Goal: Task Accomplishment & Management: Use online tool/utility

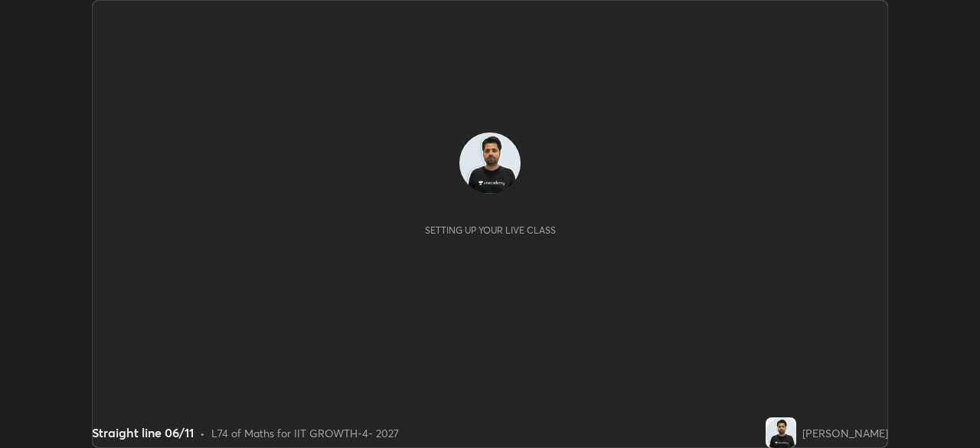
scroll to position [448, 979]
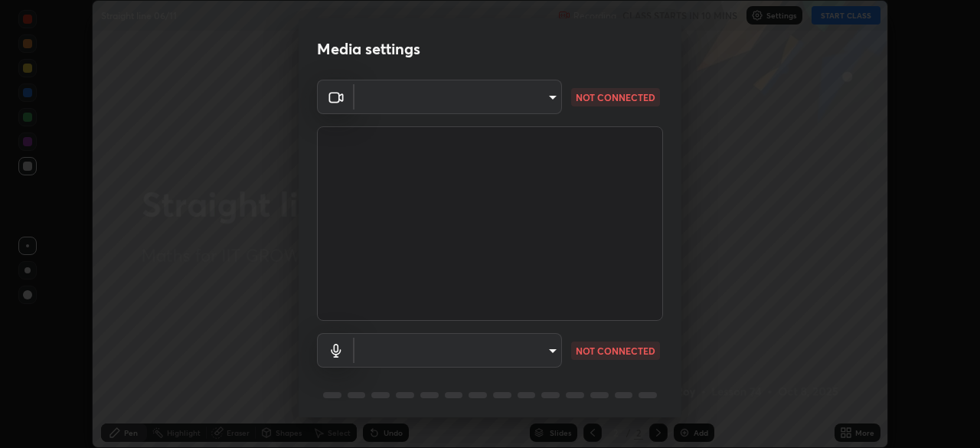
type input "17d2c207585f71db404e89a995004647405990faac99dbf05689083c50e95166"
click at [501, 351] on body "Erase all Straight line 06/11 Recording CLASS STARTS IN 10 MINS Settings START …" at bounding box center [490, 224] width 980 height 448
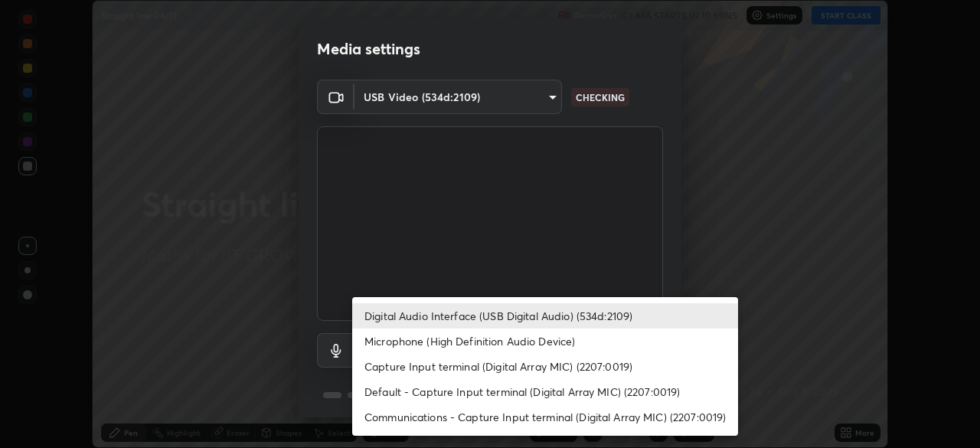
click at [486, 344] on li "Microphone (High Definition Audio Device)" at bounding box center [545, 340] width 386 height 25
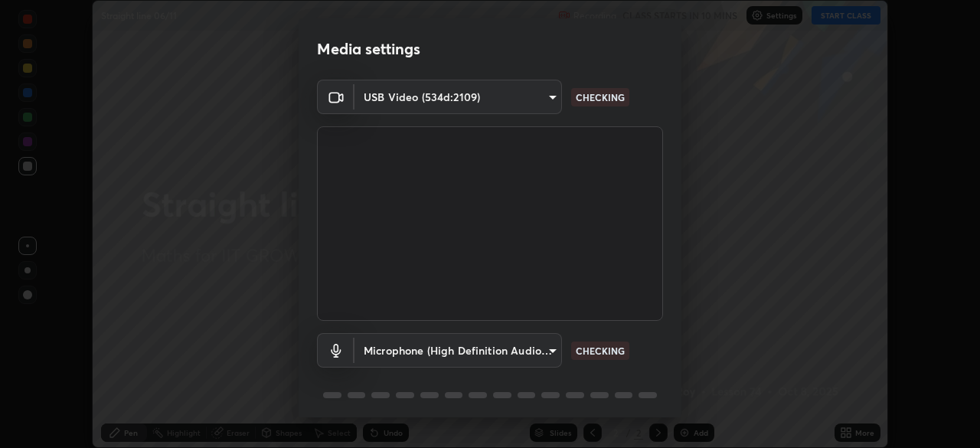
click at [478, 344] on li "Microphone (High Definition Audio Device)" at bounding box center [496, 345] width 289 height 15
click at [479, 354] on body "Erase all Straight line 06/11 Recording CLASS STARTS IN 10 MINS Settings START …" at bounding box center [490, 224] width 980 height 448
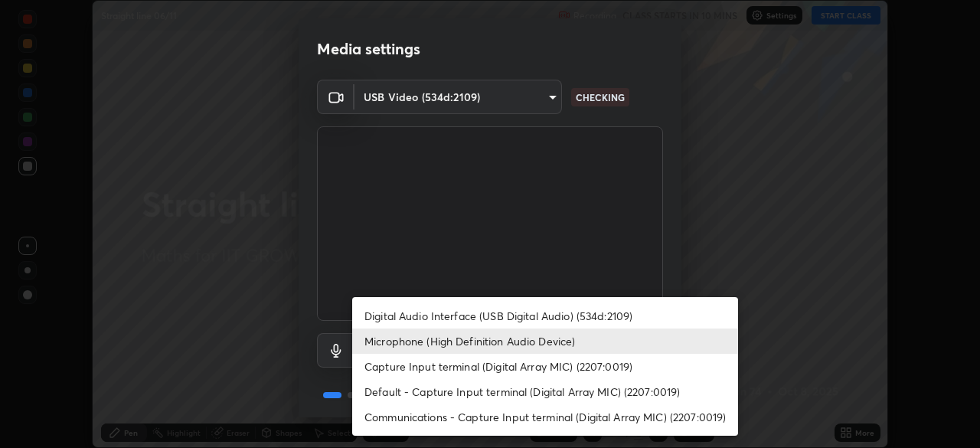
click at [470, 317] on li "Digital Audio Interface (USB Digital Audio) (534d:2109)" at bounding box center [545, 315] width 386 height 25
type input "6e93963290be9e002d36fcff9af5c9dc0fcdf2d6009eea6ab14cdaedc368ef8d"
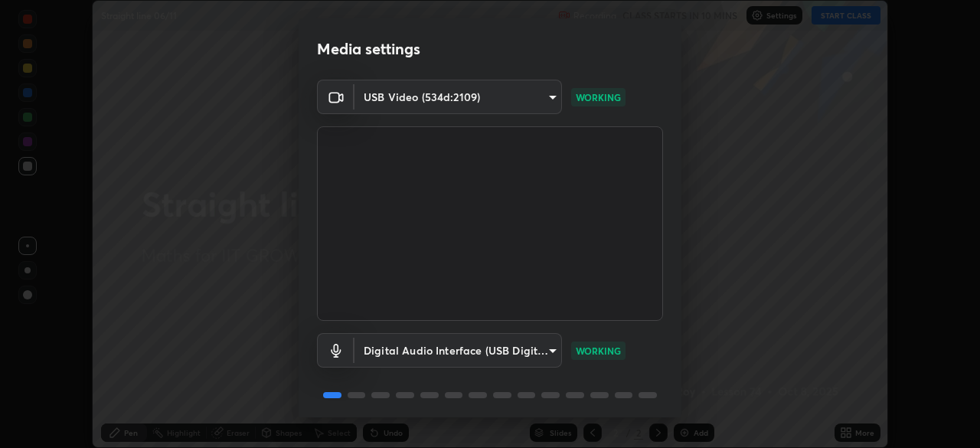
scroll to position [54, 0]
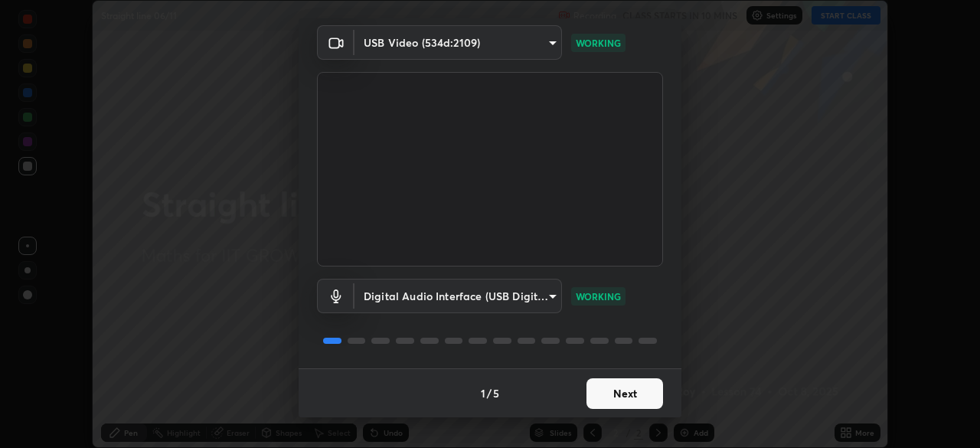
click at [629, 400] on button "Next" at bounding box center [624, 393] width 77 height 31
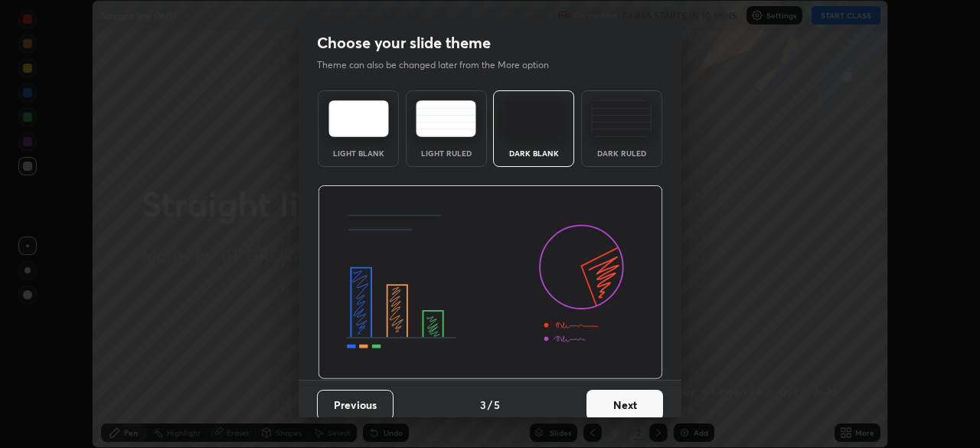
click at [636, 392] on button "Next" at bounding box center [624, 405] width 77 height 31
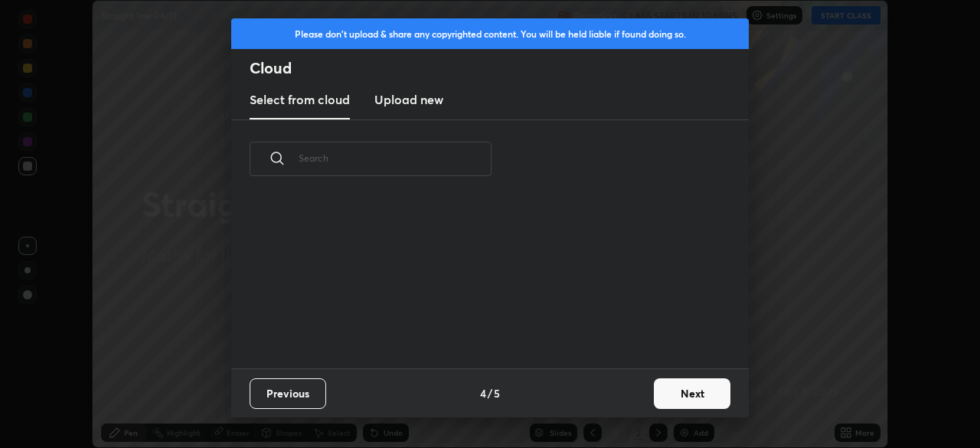
click at [640, 394] on div "Previous 4 / 5 Next" at bounding box center [489, 392] width 517 height 49
click at [654, 397] on button "Next" at bounding box center [692, 393] width 77 height 31
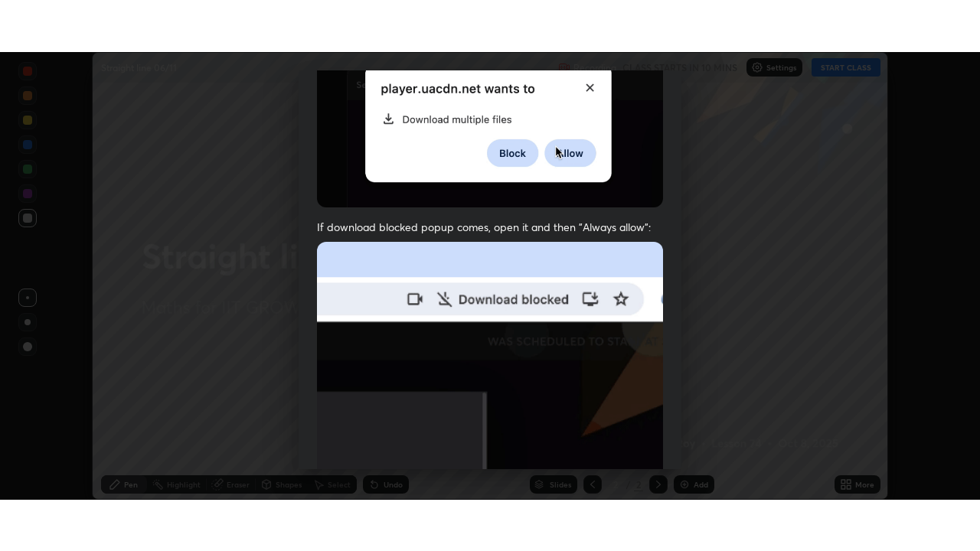
scroll to position [367, 0]
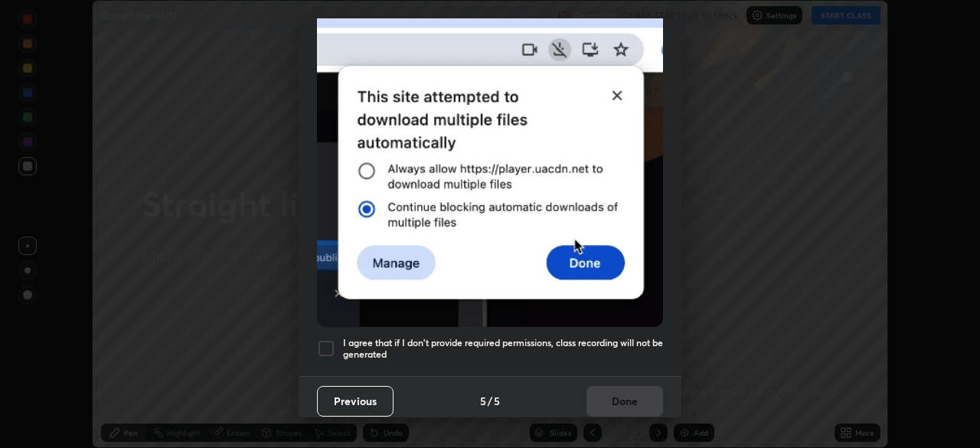
click at [325, 341] on div at bounding box center [326, 348] width 18 height 18
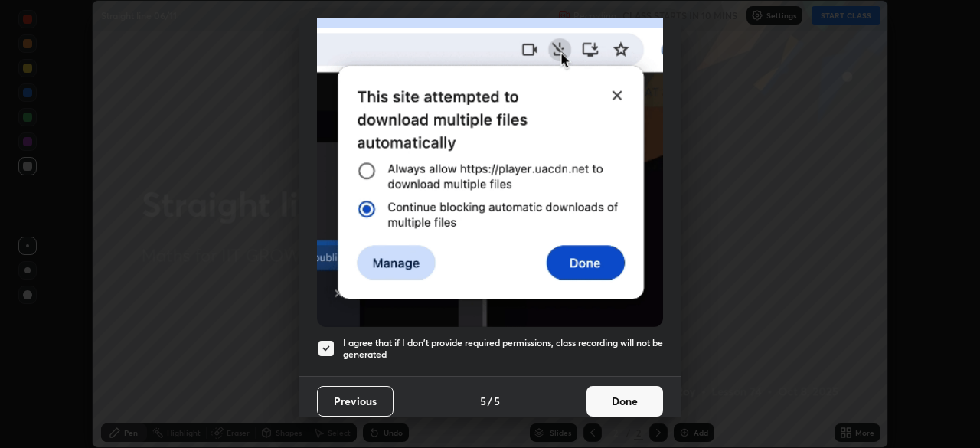
click at [635, 406] on button "Done" at bounding box center [624, 401] width 77 height 31
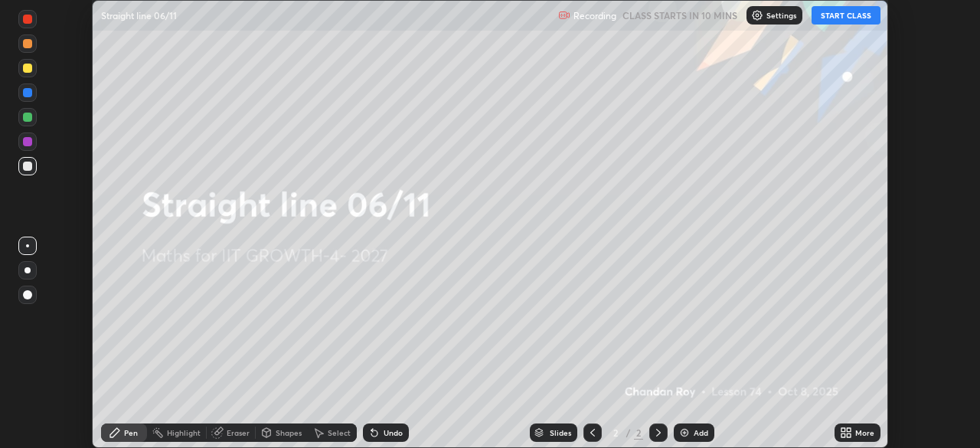
click at [843, 435] on icon at bounding box center [843, 435] width 4 height 4
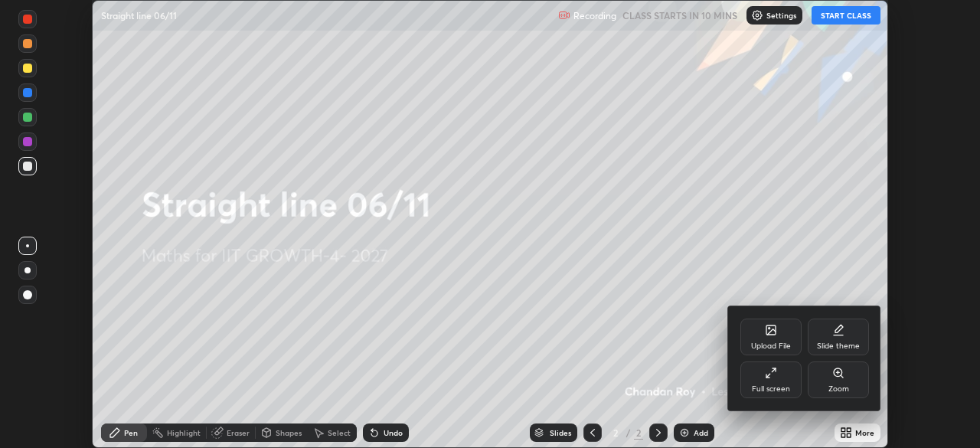
click at [772, 389] on div "Full screen" at bounding box center [771, 389] width 38 height 8
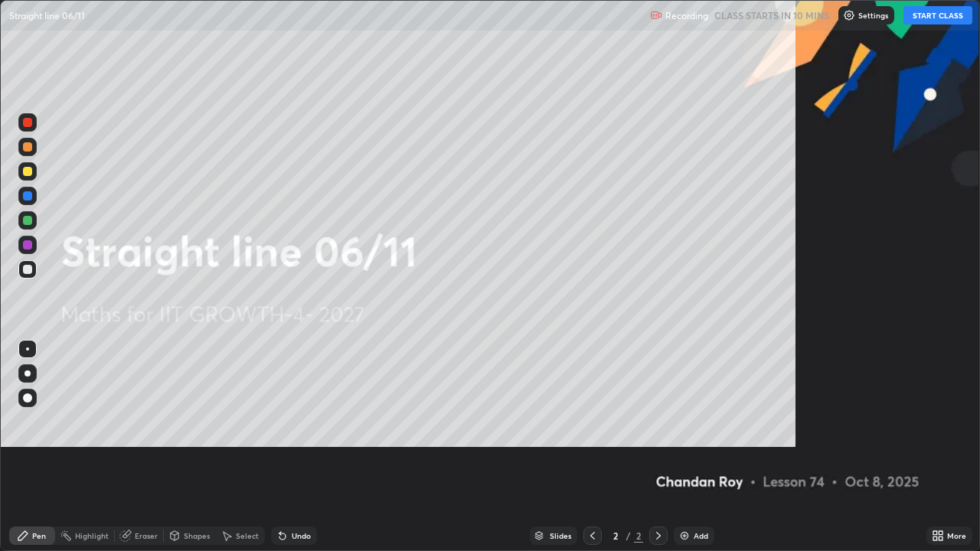
scroll to position [551, 980]
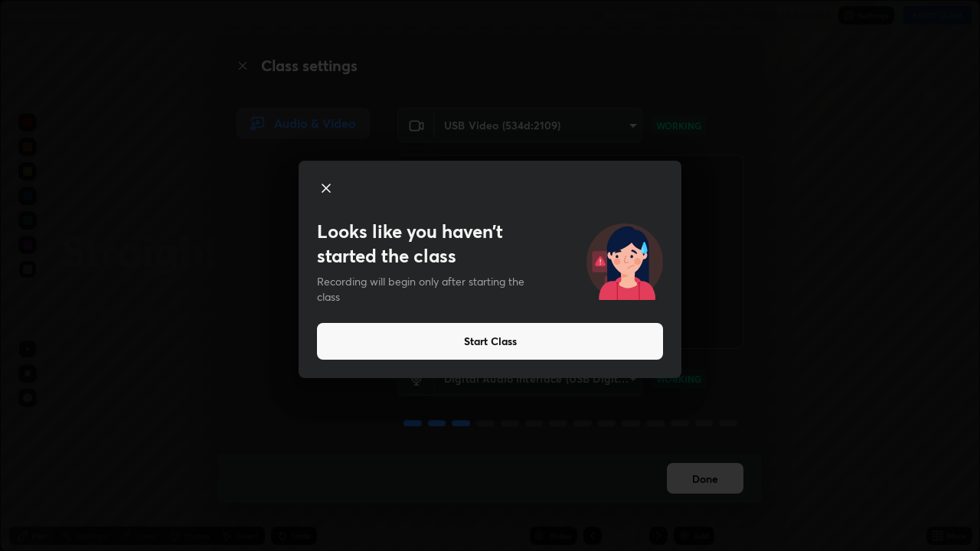
click at [484, 344] on button "Start Class" at bounding box center [490, 341] width 346 height 37
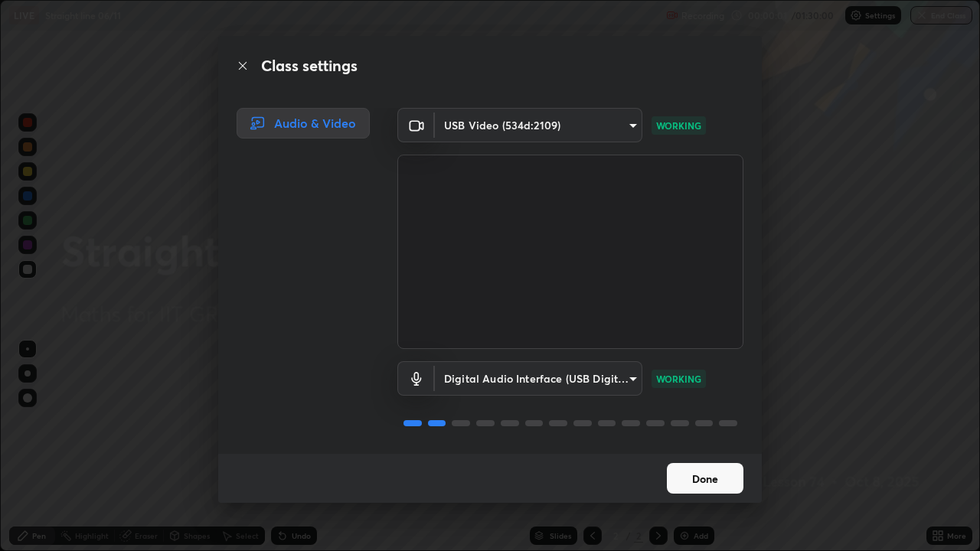
click at [711, 447] on button "Done" at bounding box center [705, 478] width 77 height 31
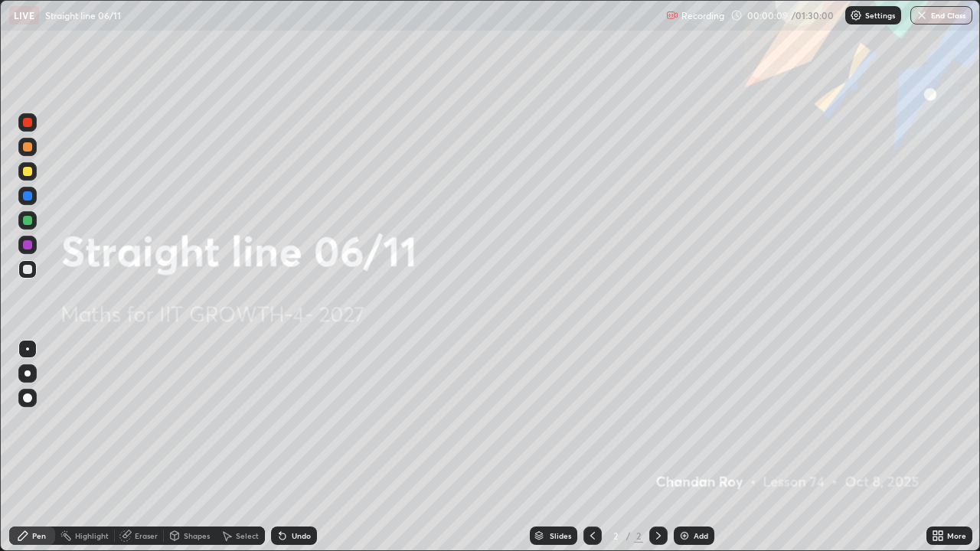
click at [948, 447] on div "More" at bounding box center [956, 536] width 19 height 8
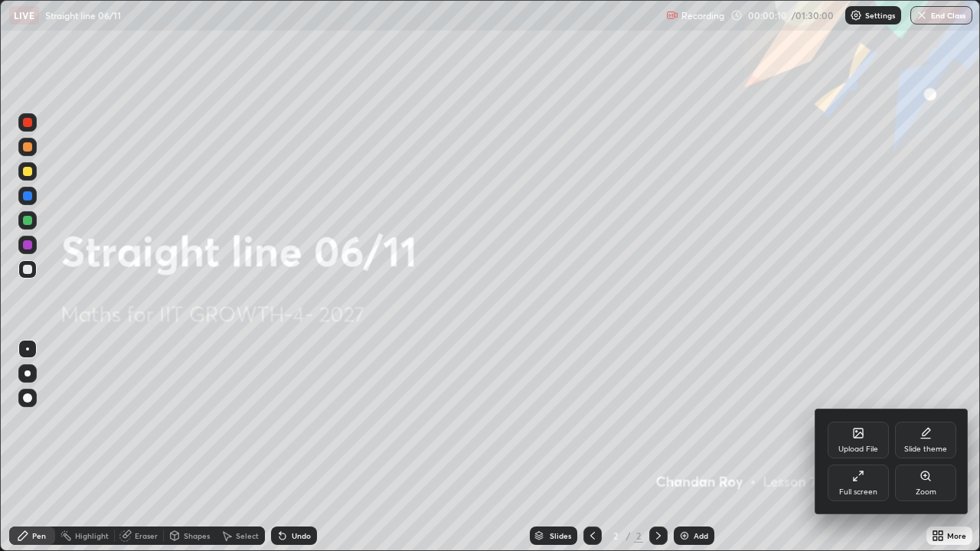
click at [864, 445] on div "Upload File" at bounding box center [858, 449] width 40 height 8
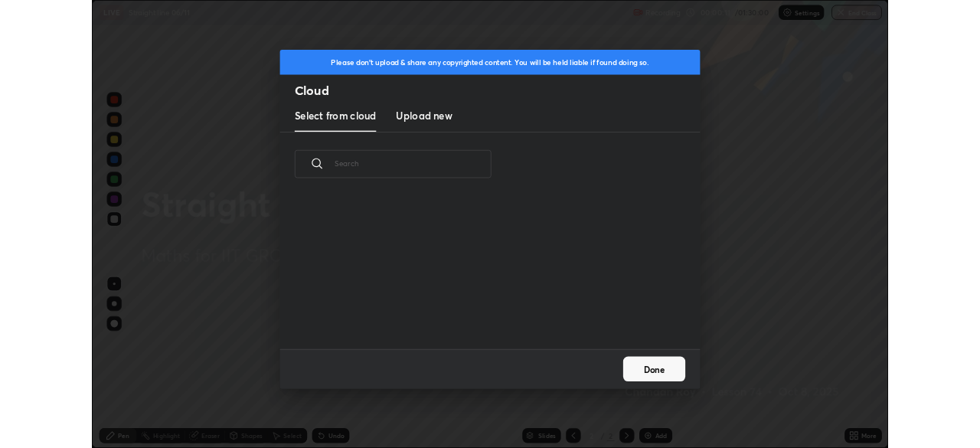
scroll to position [188, 491]
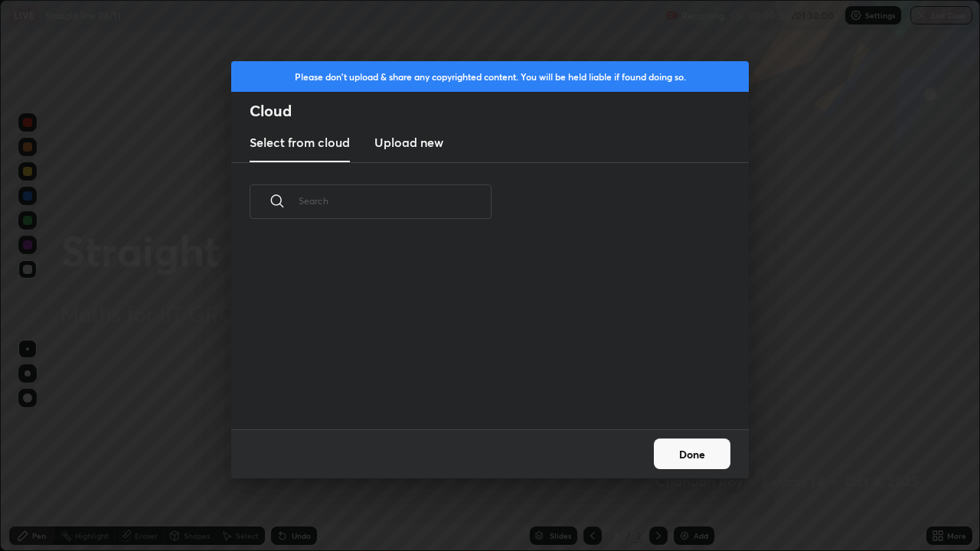
click at [430, 145] on h3 "Upload new" at bounding box center [408, 142] width 69 height 18
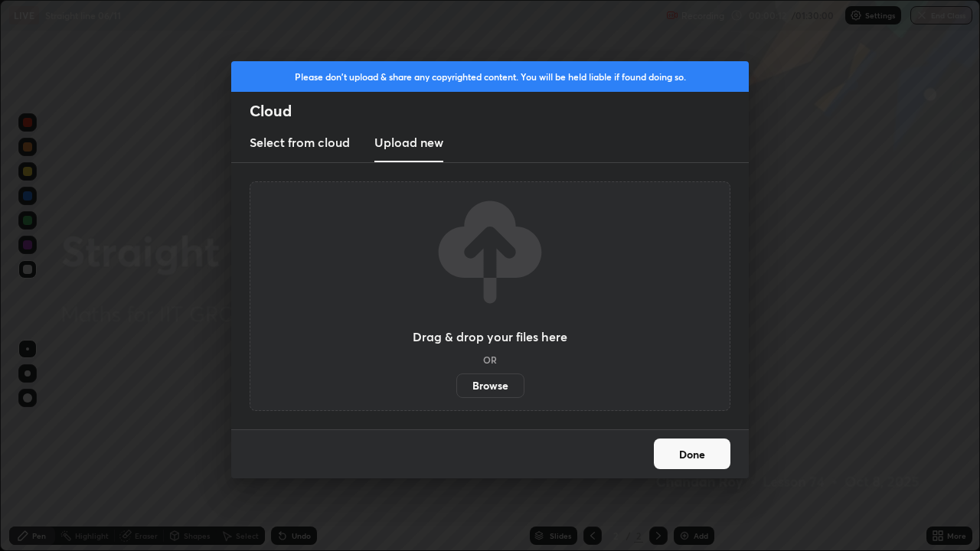
click at [501, 390] on label "Browse" at bounding box center [490, 386] width 68 height 24
click at [456, 390] on input "Browse" at bounding box center [456, 386] width 0 height 24
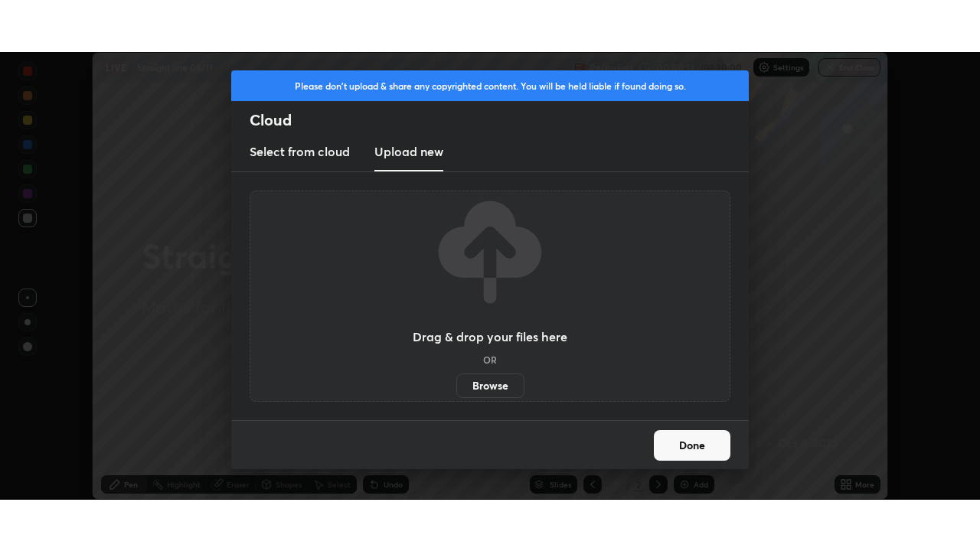
scroll to position [76090, 75558]
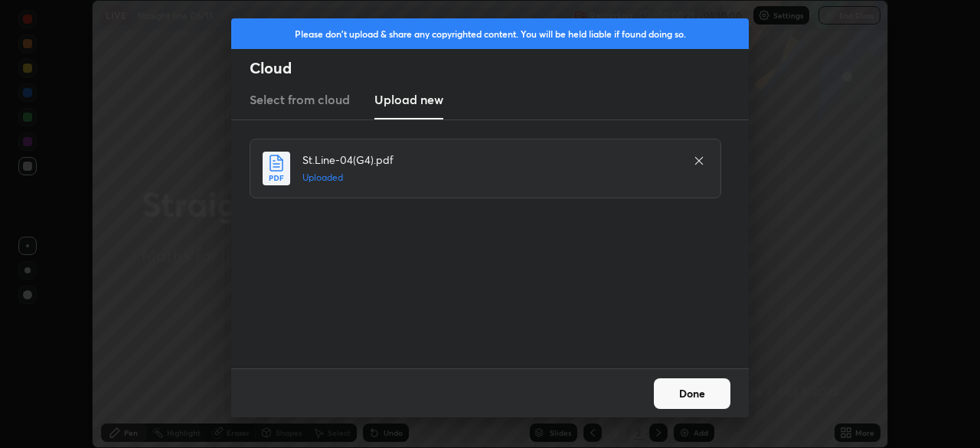
click at [687, 391] on button "Done" at bounding box center [692, 393] width 77 height 31
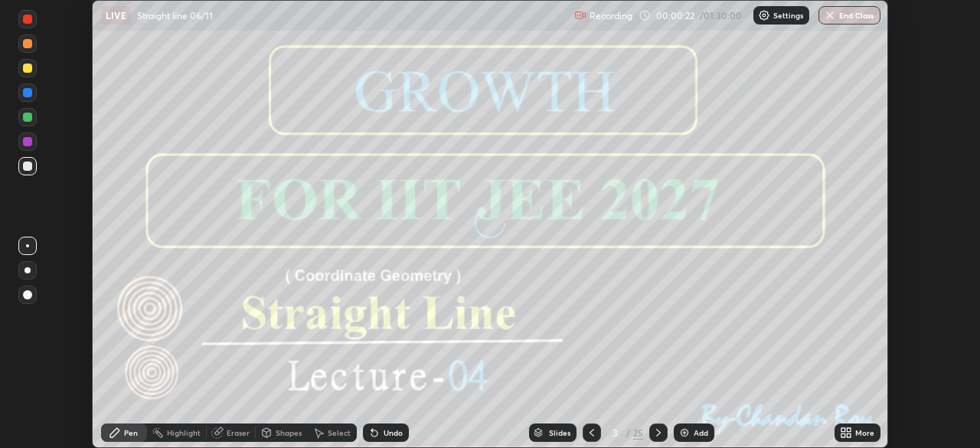
click at [848, 435] on icon at bounding box center [849, 435] width 4 height 4
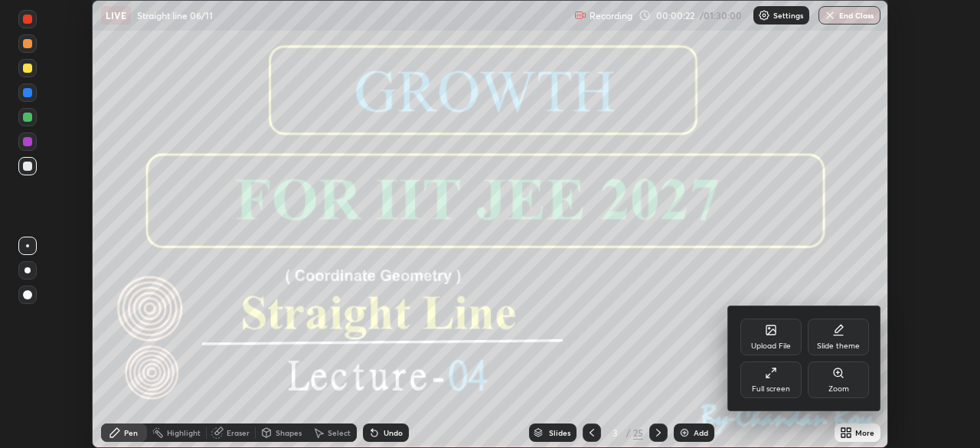
click at [778, 385] on div "Full screen" at bounding box center [771, 389] width 38 height 8
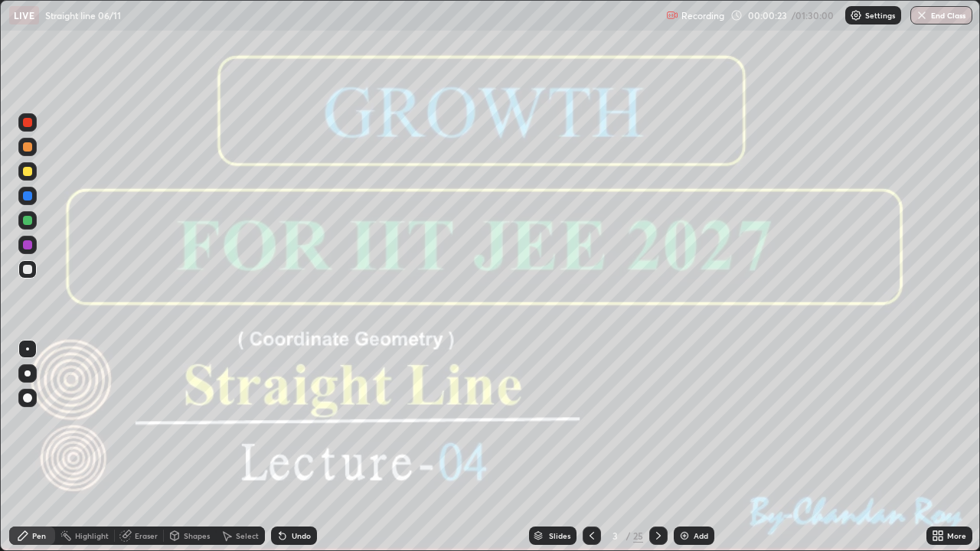
scroll to position [551, 980]
click at [659, 447] on icon at bounding box center [658, 536] width 12 height 12
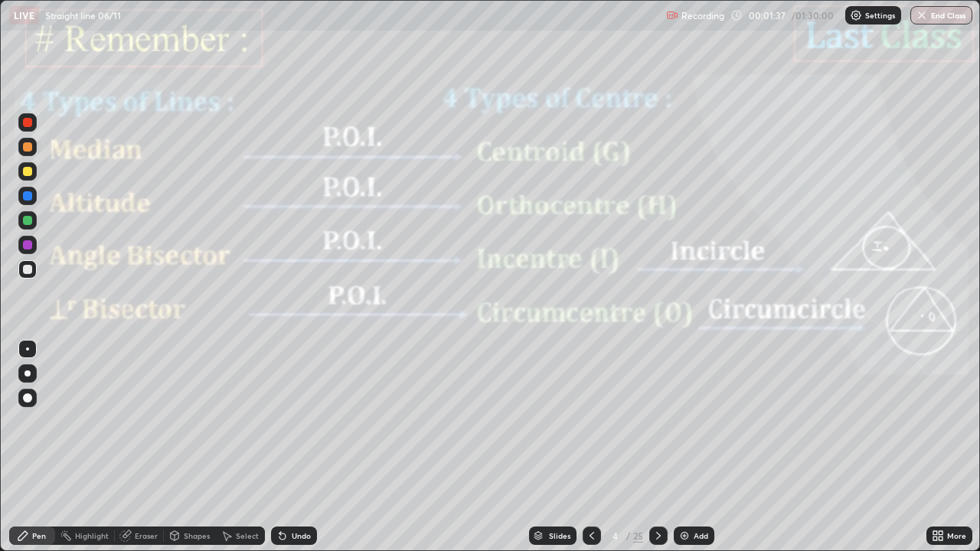
click at [28, 246] on div at bounding box center [27, 244] width 9 height 9
click at [657, 447] on icon at bounding box center [658, 536] width 12 height 12
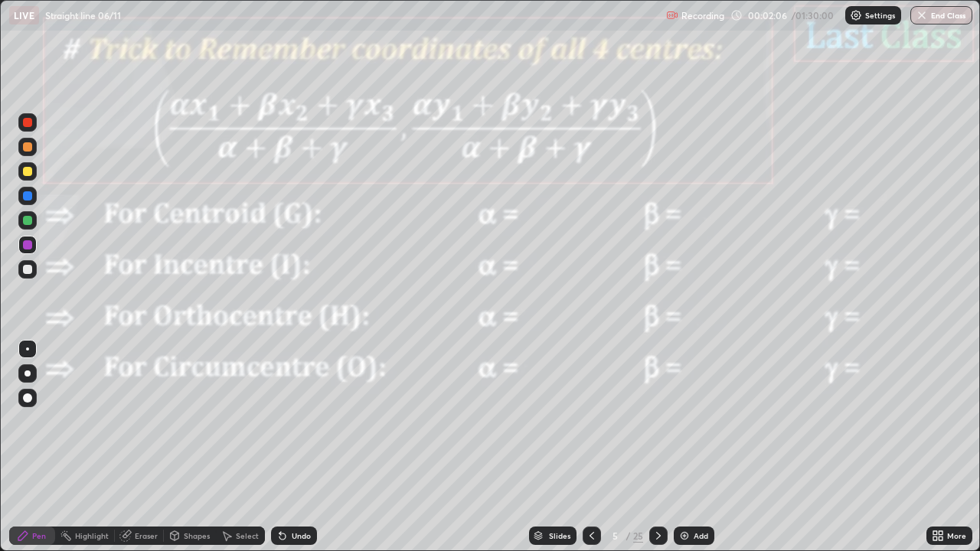
click at [25, 447] on icon at bounding box center [22, 535] width 9 height 9
click at [30, 243] on div at bounding box center [27, 244] width 9 height 9
click at [657, 447] on icon at bounding box center [658, 536] width 12 height 12
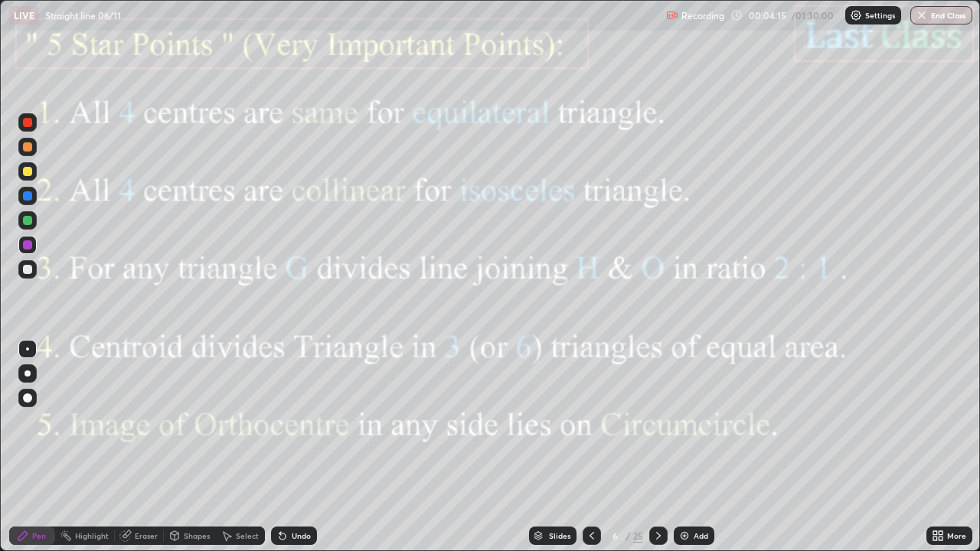
click at [657, 447] on icon at bounding box center [658, 536] width 12 height 12
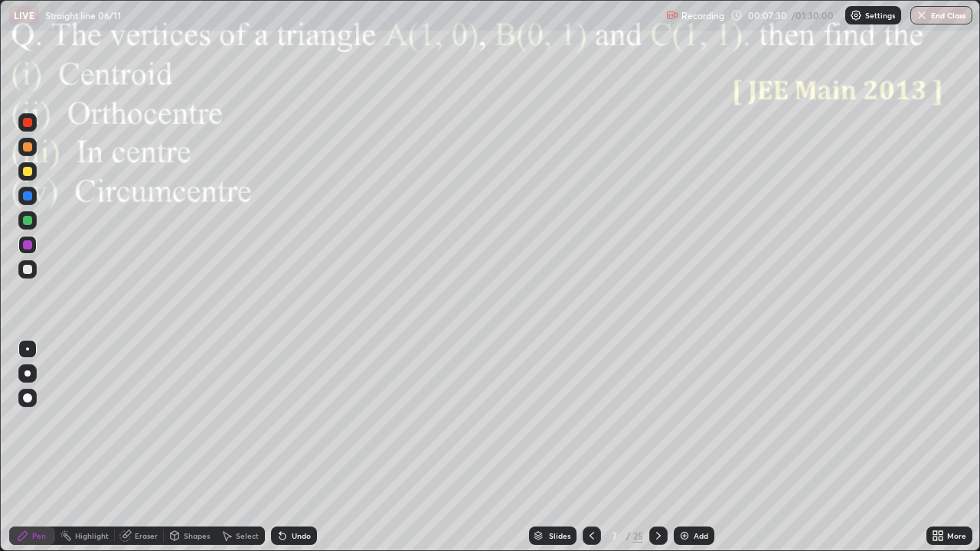
click at [184, 447] on div "Shapes" at bounding box center [197, 536] width 26 height 8
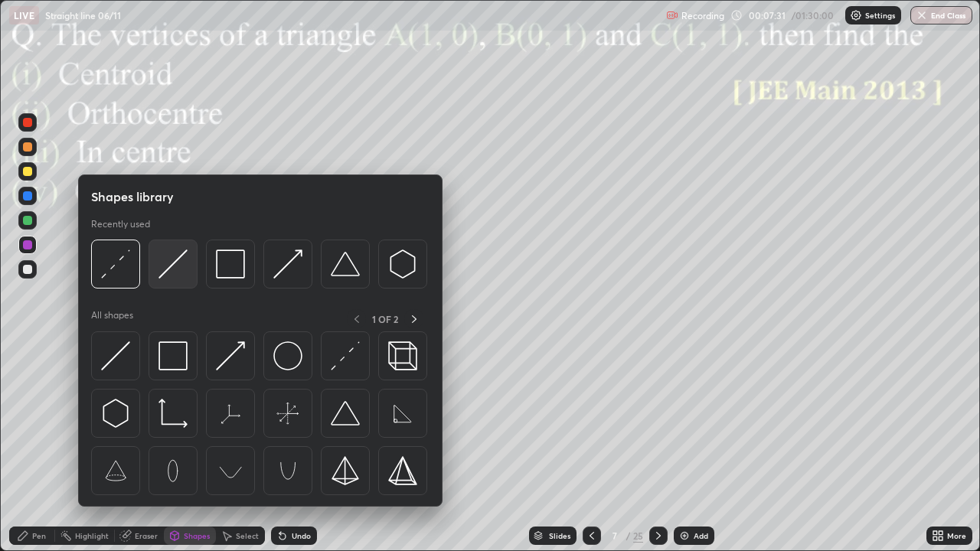
click at [178, 272] on img at bounding box center [172, 264] width 29 height 29
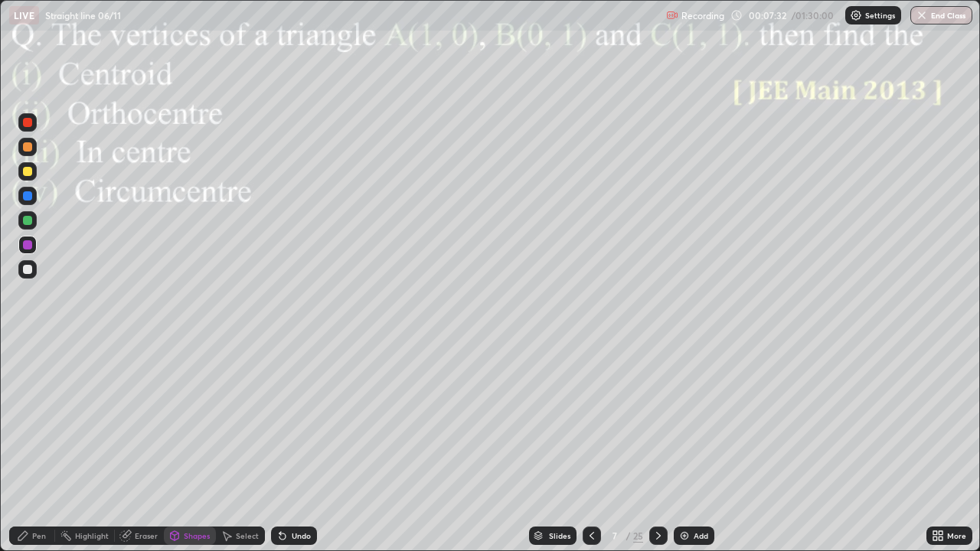
click at [36, 278] on div at bounding box center [27, 269] width 18 height 24
click at [312, 447] on div "Undo" at bounding box center [294, 536] width 46 height 18
click at [31, 447] on div "Pen" at bounding box center [32, 536] width 46 height 18
click at [28, 243] on div at bounding box center [27, 244] width 9 height 9
click at [32, 447] on div "Pen" at bounding box center [39, 536] width 14 height 8
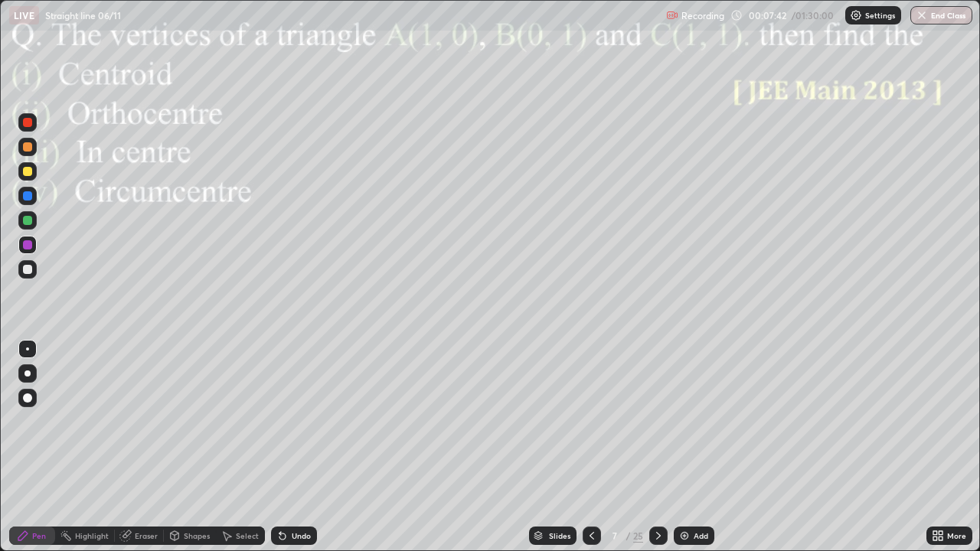
click at [29, 244] on div at bounding box center [27, 244] width 9 height 9
click at [192, 447] on div "Shapes" at bounding box center [197, 536] width 26 height 8
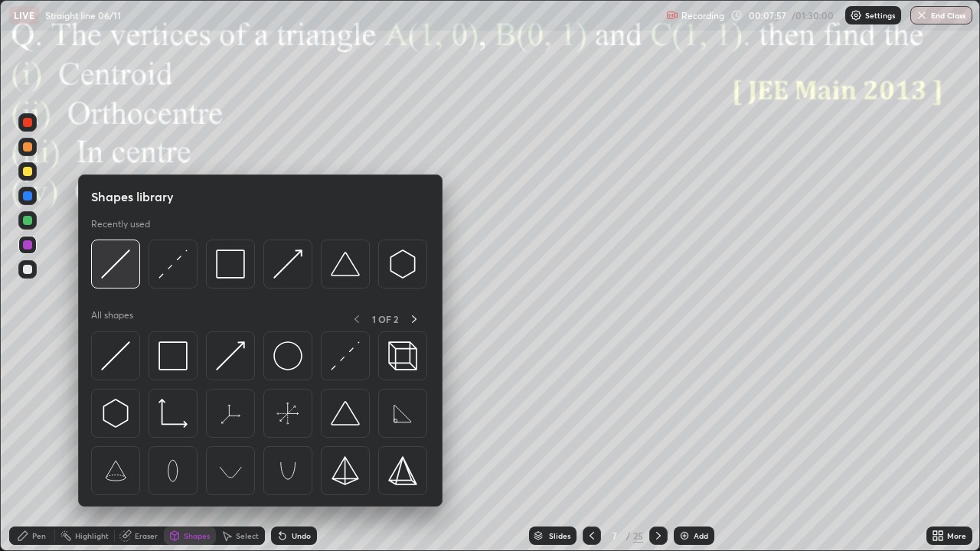
click at [119, 267] on img at bounding box center [115, 264] width 29 height 29
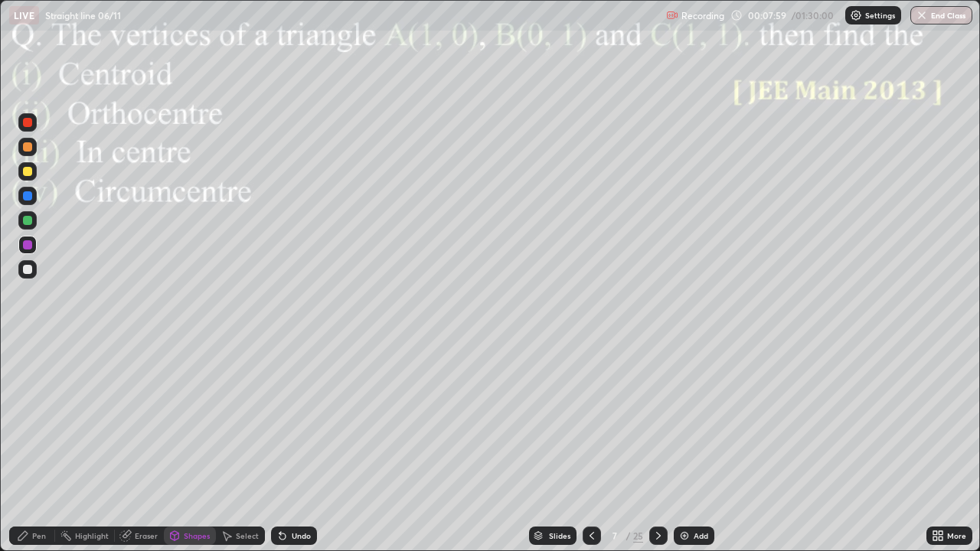
click at [25, 172] on div at bounding box center [27, 171] width 9 height 9
click at [39, 447] on div "Pen" at bounding box center [39, 536] width 14 height 8
click at [29, 247] on div at bounding box center [27, 244] width 9 height 9
click at [92, 447] on div "Highlight" at bounding box center [92, 536] width 34 height 8
click at [34, 447] on div "Pen" at bounding box center [32, 536] width 46 height 18
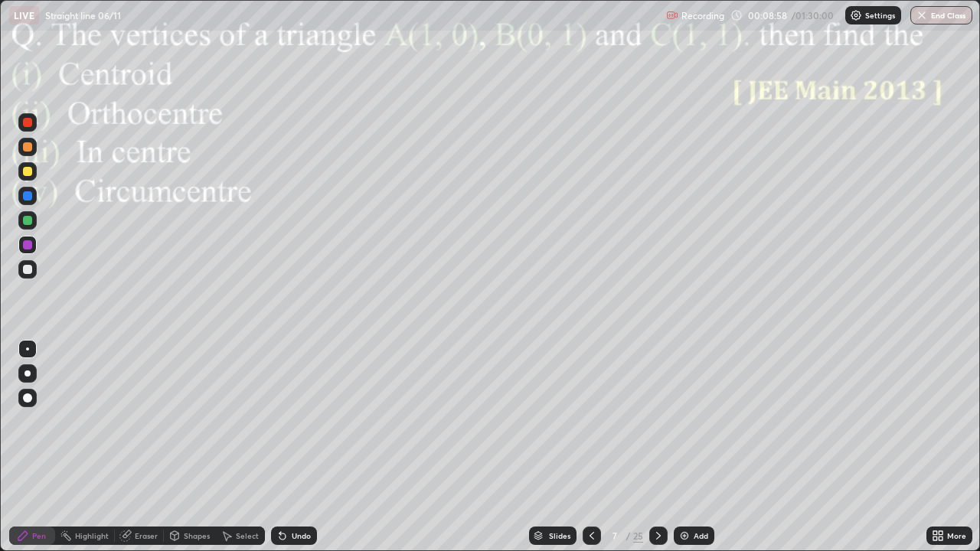
click at [24, 224] on div at bounding box center [27, 220] width 9 height 9
click at [24, 172] on div at bounding box center [27, 171] width 9 height 9
click at [28, 125] on div at bounding box center [27, 122] width 9 height 9
click at [239, 447] on div "Select" at bounding box center [247, 536] width 23 height 8
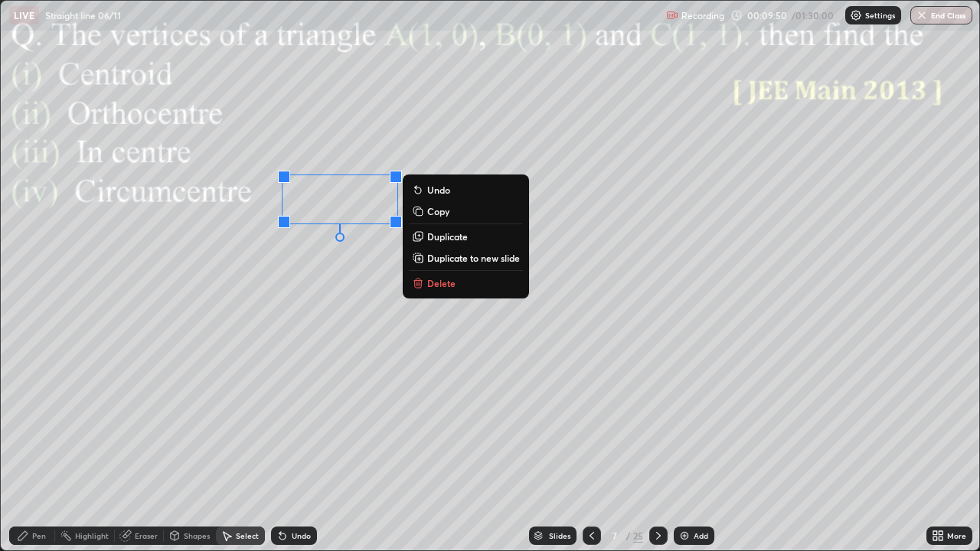
click at [141, 447] on div "Eraser" at bounding box center [139, 536] width 49 height 18
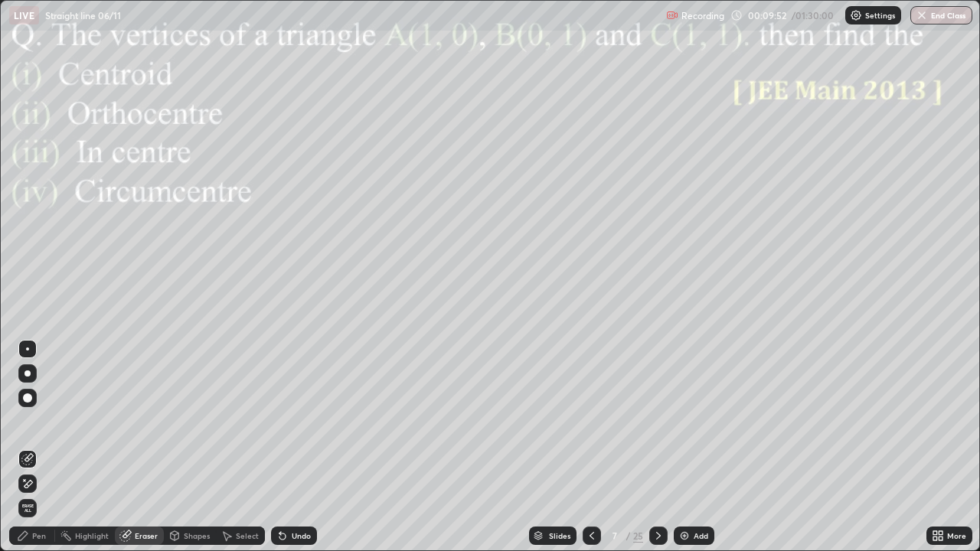
click at [33, 447] on div "Pen" at bounding box center [39, 536] width 14 height 8
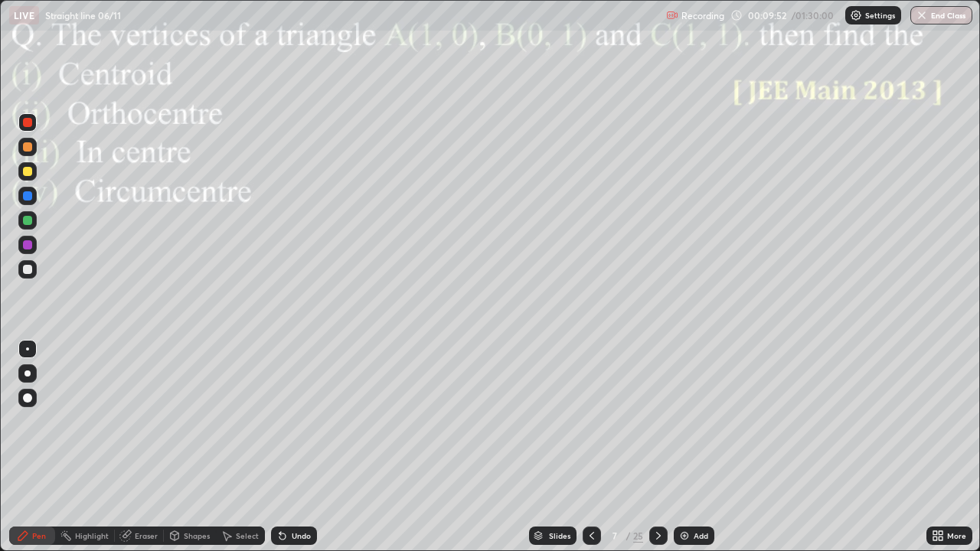
click at [28, 246] on div at bounding box center [27, 244] width 9 height 9
click at [26, 197] on div at bounding box center [27, 195] width 9 height 9
click at [30, 197] on div at bounding box center [27, 195] width 9 height 9
click at [292, 447] on div "Undo" at bounding box center [301, 536] width 19 height 8
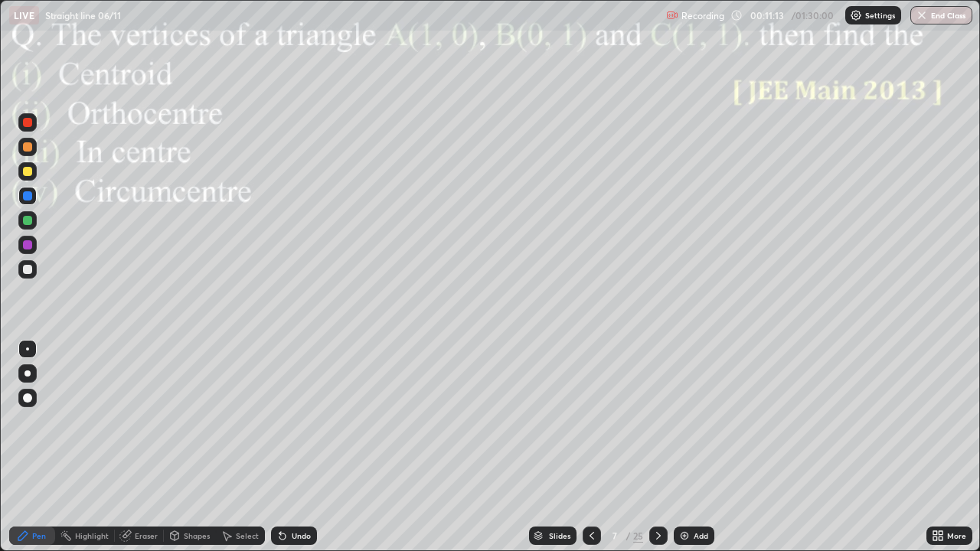
click at [288, 447] on div "Undo" at bounding box center [294, 536] width 46 height 18
click at [658, 447] on icon at bounding box center [658, 536] width 5 height 8
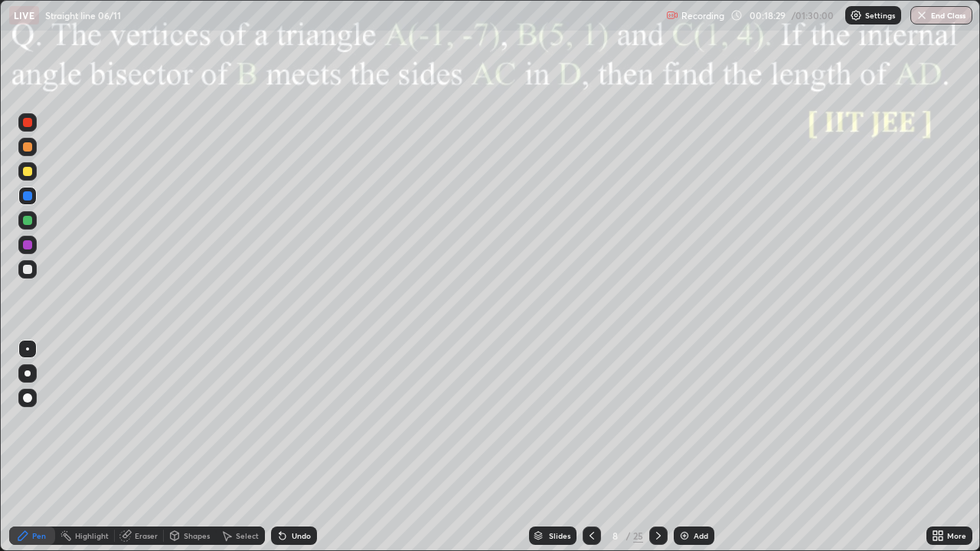
click at [202, 447] on div "Shapes" at bounding box center [197, 536] width 26 height 8
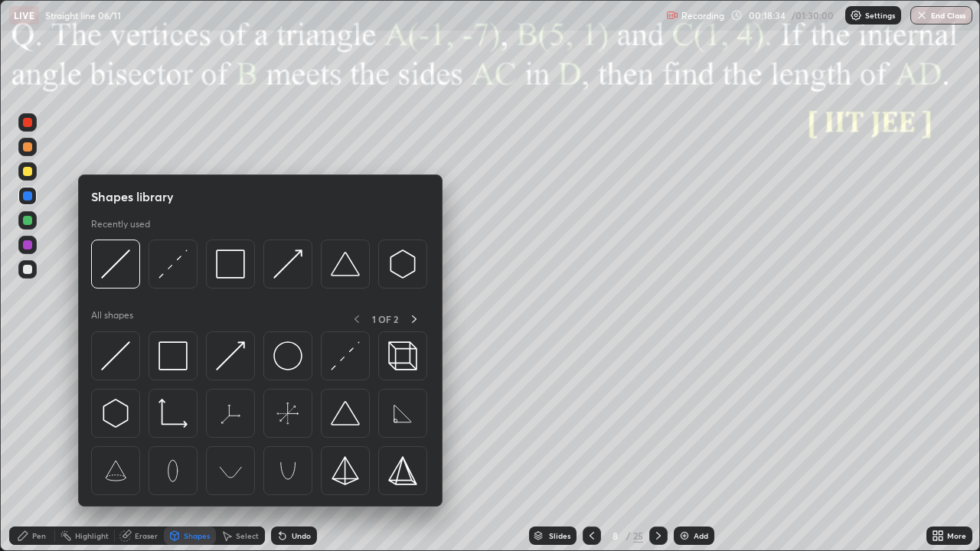
click at [28, 148] on div at bounding box center [27, 146] width 9 height 9
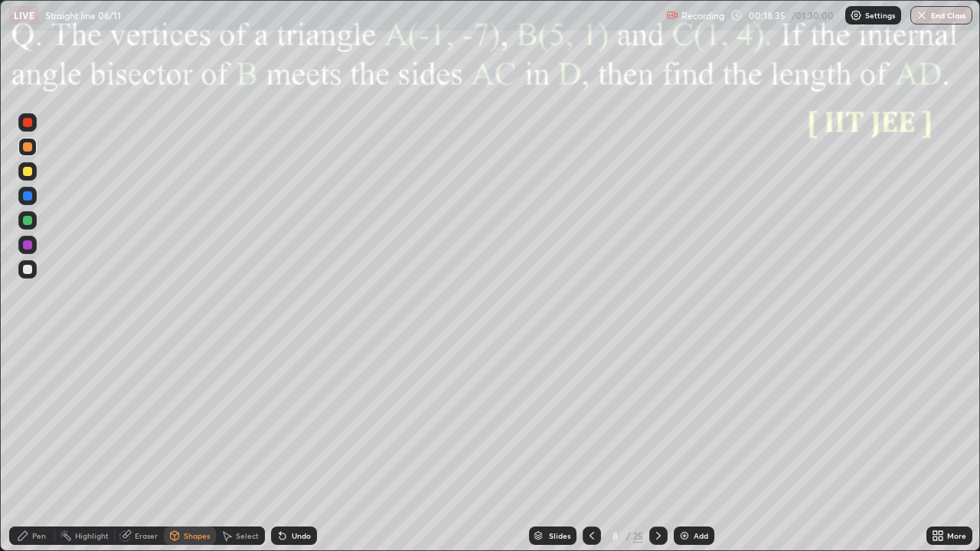
click at [192, 447] on div "Shapes" at bounding box center [197, 536] width 26 height 8
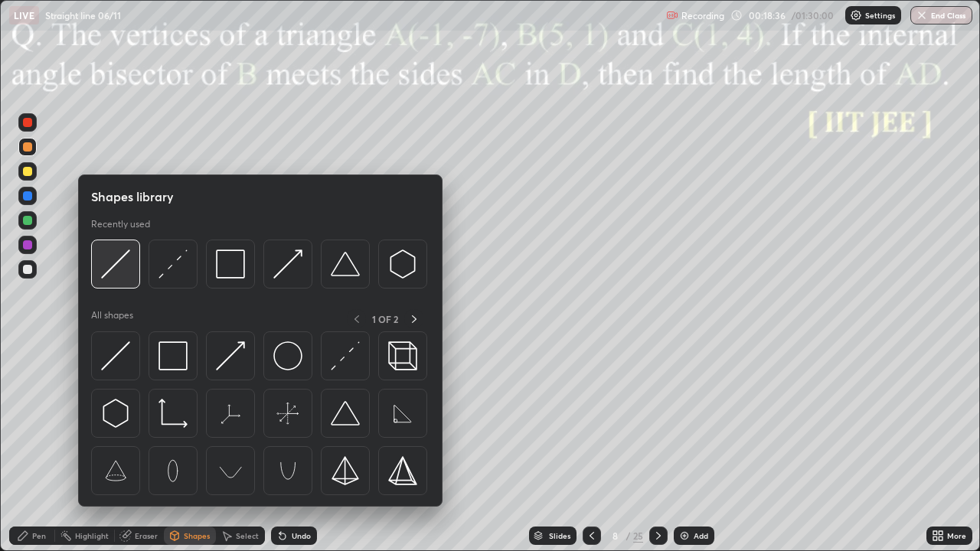
click at [122, 259] on img at bounding box center [115, 264] width 29 height 29
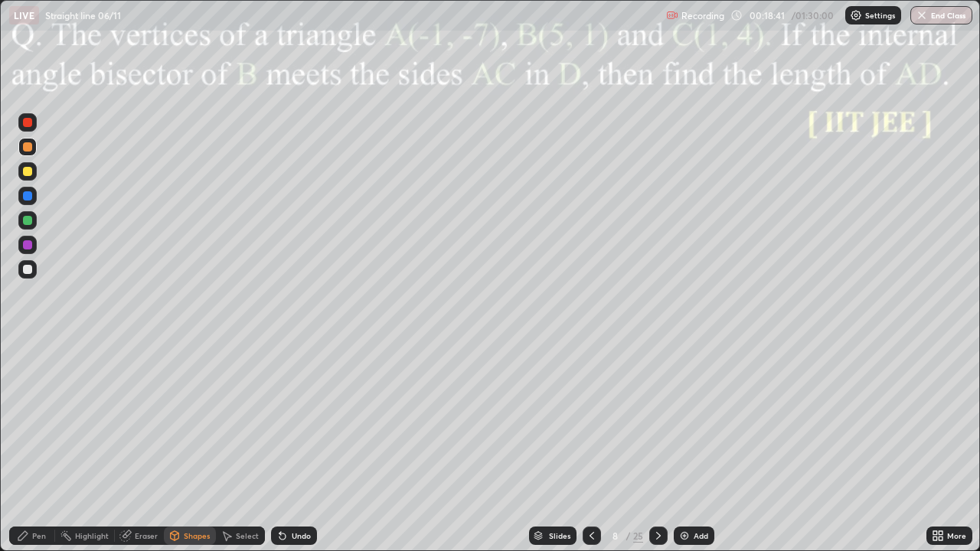
click at [33, 447] on div "Pen" at bounding box center [39, 536] width 14 height 8
click at [31, 245] on div at bounding box center [27, 244] width 9 height 9
click at [289, 447] on div "Undo" at bounding box center [294, 536] width 46 height 18
click at [192, 447] on div "Shapes" at bounding box center [197, 536] width 26 height 8
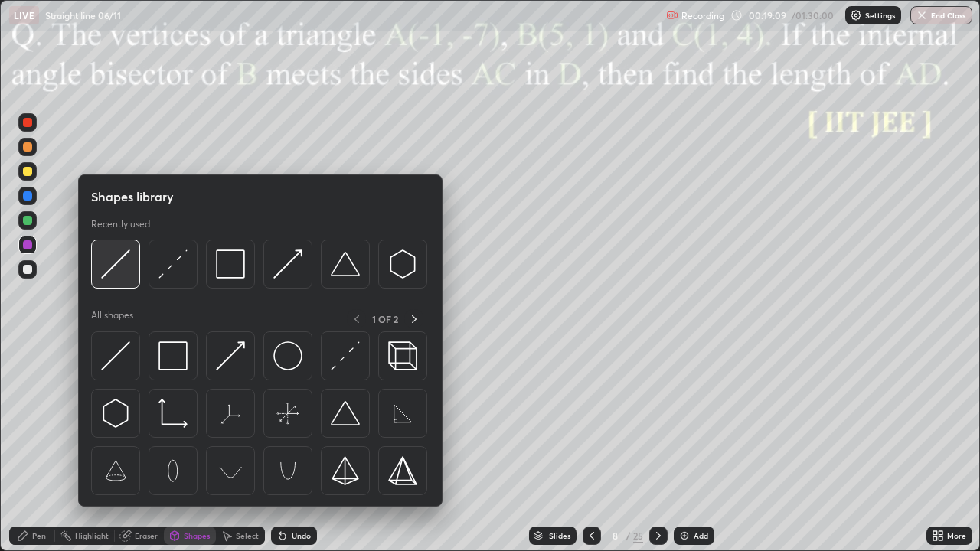
click at [125, 263] on img at bounding box center [115, 264] width 29 height 29
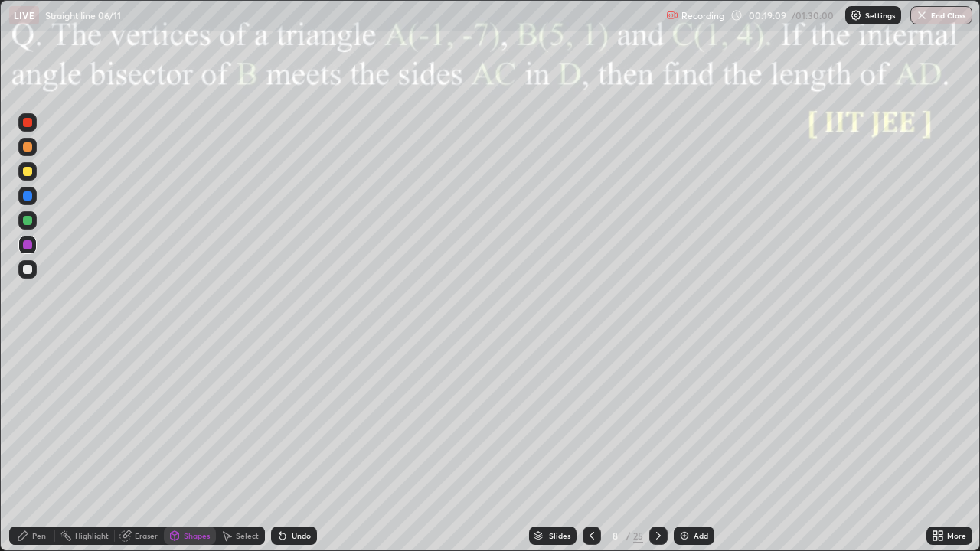
click at [31, 226] on div at bounding box center [27, 220] width 18 height 18
click at [35, 447] on div "Pen" at bounding box center [39, 536] width 14 height 8
click at [28, 246] on div at bounding box center [27, 244] width 9 height 9
click at [31, 269] on div at bounding box center [27, 269] width 9 height 9
click at [27, 246] on div at bounding box center [27, 244] width 9 height 9
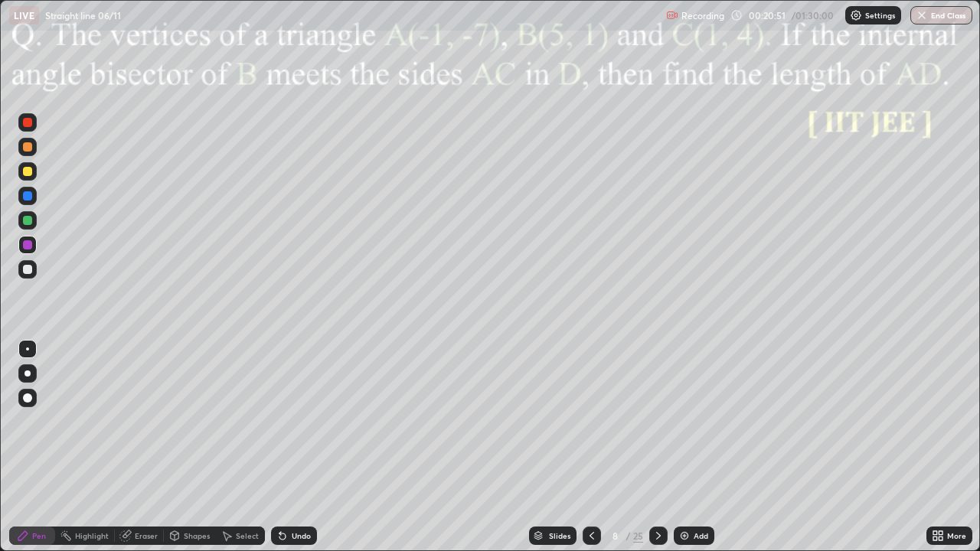
click at [292, 447] on div "Undo" at bounding box center [301, 536] width 19 height 8
click at [28, 148] on div at bounding box center [27, 146] width 9 height 9
click at [295, 447] on div "Undo" at bounding box center [301, 536] width 19 height 8
click at [28, 199] on div at bounding box center [27, 195] width 9 height 9
click at [655, 447] on icon at bounding box center [658, 536] width 12 height 12
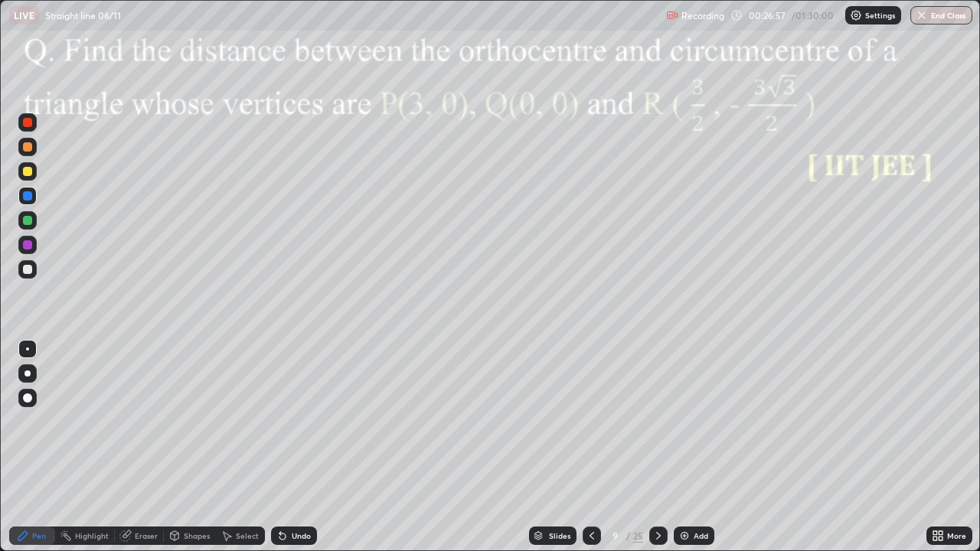
click at [195, 447] on div "Shapes" at bounding box center [190, 536] width 52 height 18
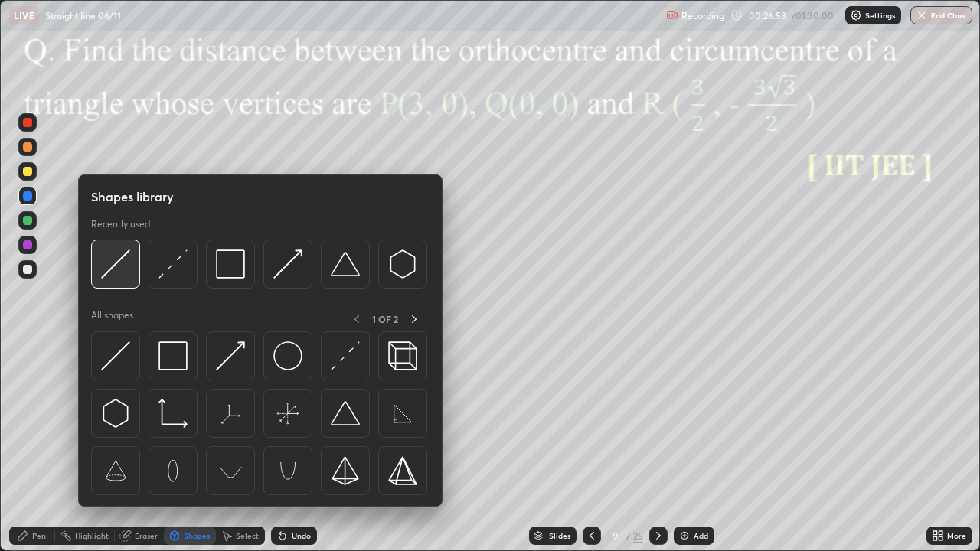
click at [117, 261] on img at bounding box center [115, 264] width 29 height 29
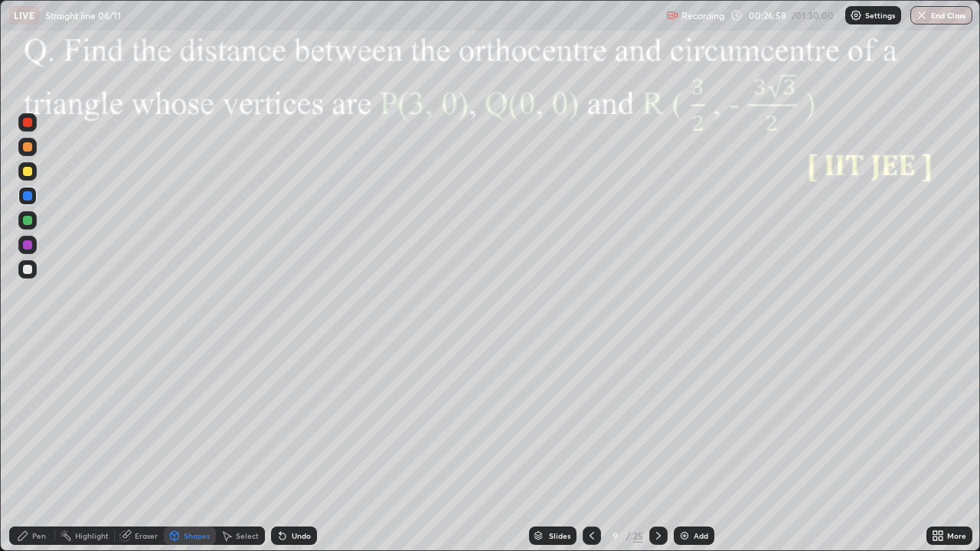
click at [33, 246] on div at bounding box center [27, 245] width 18 height 18
click at [293, 447] on div "Undo" at bounding box center [301, 536] width 19 height 8
click at [292, 447] on div "Undo" at bounding box center [301, 536] width 19 height 8
click at [190, 447] on div "Shapes" at bounding box center [197, 536] width 26 height 8
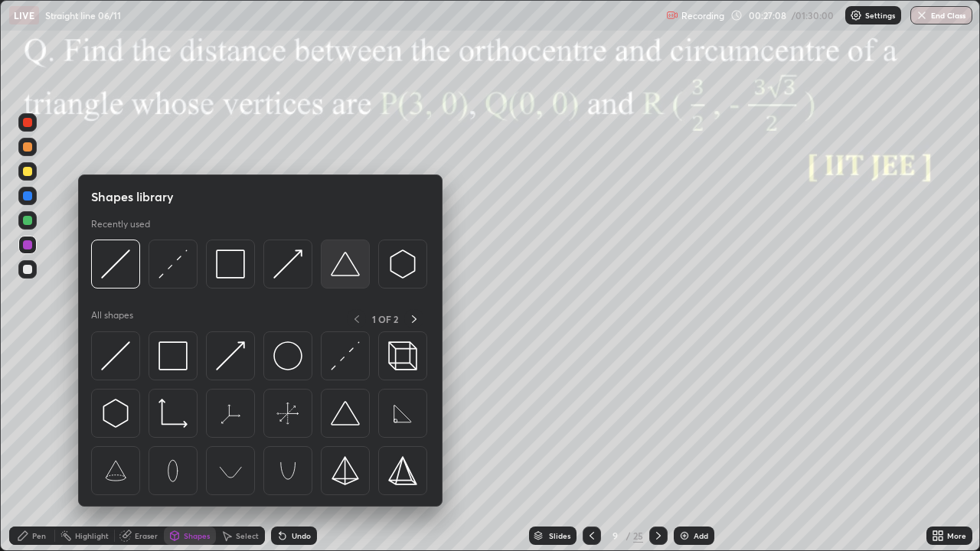
click at [332, 265] on img at bounding box center [345, 264] width 29 height 29
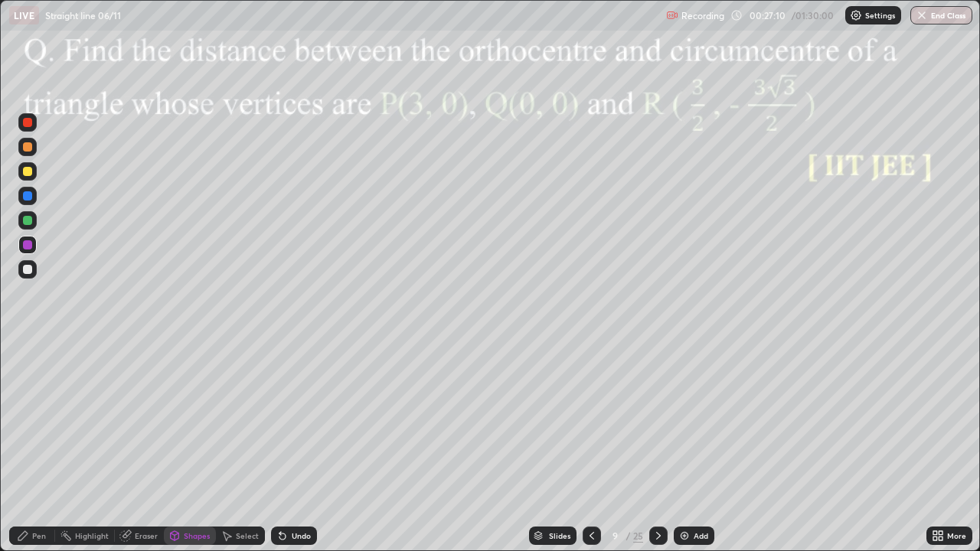
click at [35, 447] on div "Pen" at bounding box center [39, 536] width 14 height 8
click at [25, 278] on div at bounding box center [27, 269] width 18 height 18
click at [298, 447] on div "Undo" at bounding box center [301, 536] width 19 height 8
click at [302, 447] on div "Undo" at bounding box center [294, 536] width 46 height 18
click at [27, 220] on div at bounding box center [27, 220] width 9 height 9
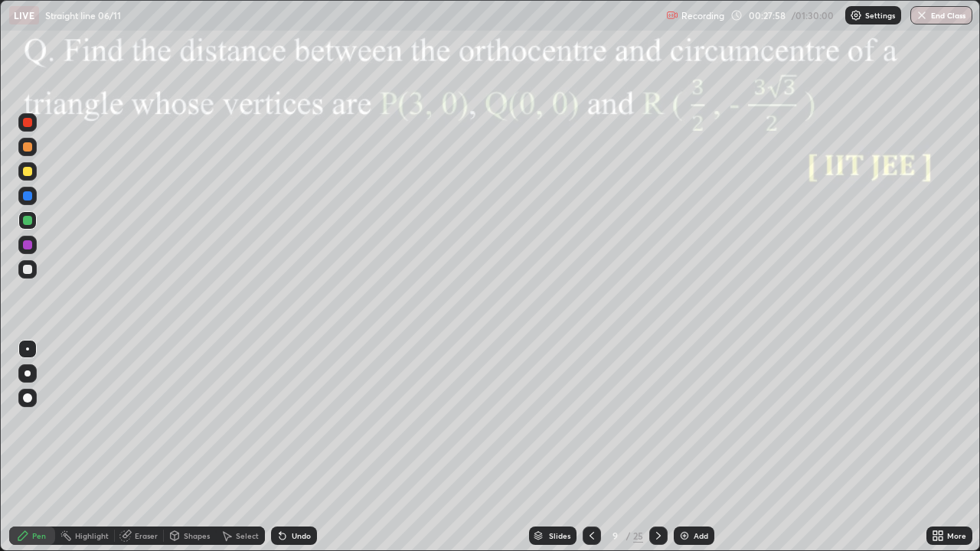
click at [141, 447] on div "Eraser" at bounding box center [146, 536] width 23 height 8
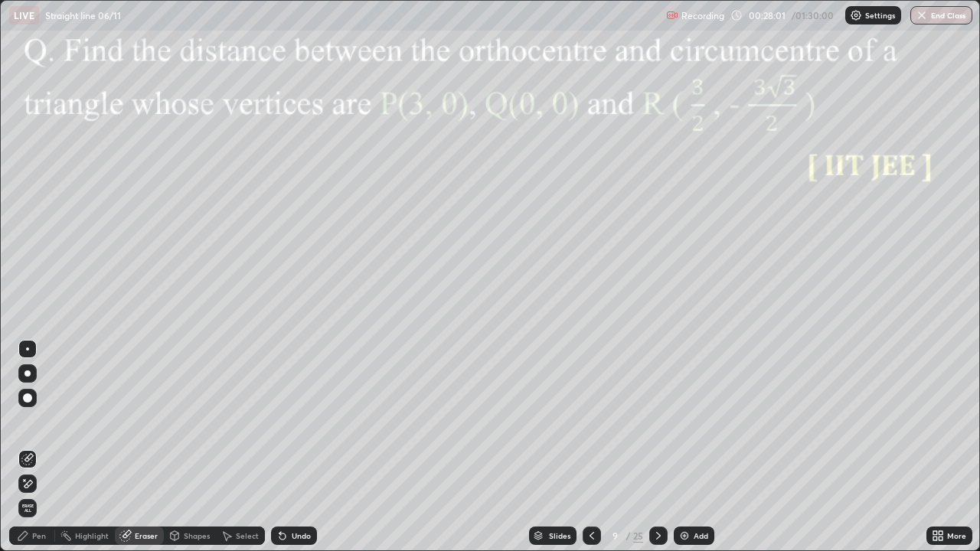
click at [38, 447] on div "Pen" at bounding box center [39, 536] width 14 height 8
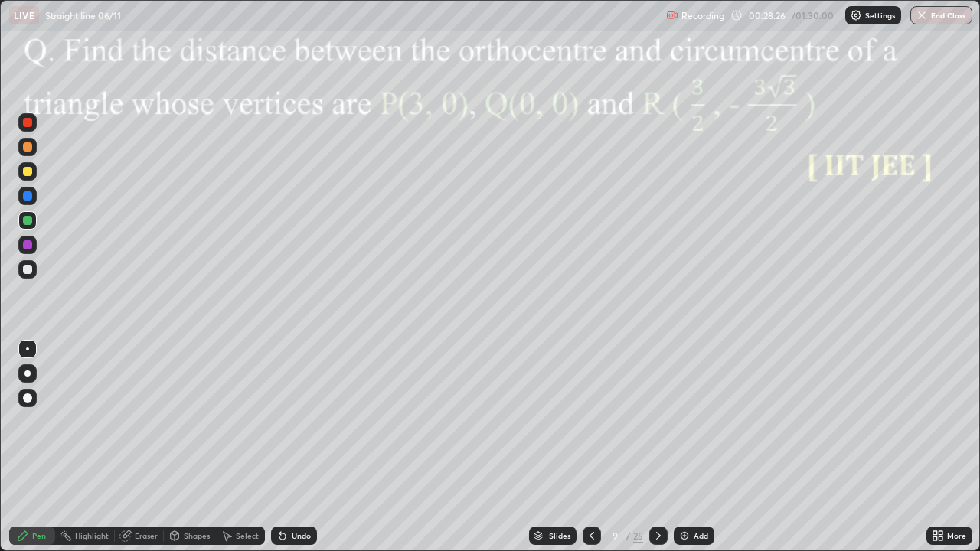
click at [28, 197] on div at bounding box center [27, 195] width 9 height 9
click at [656, 447] on icon at bounding box center [658, 536] width 12 height 12
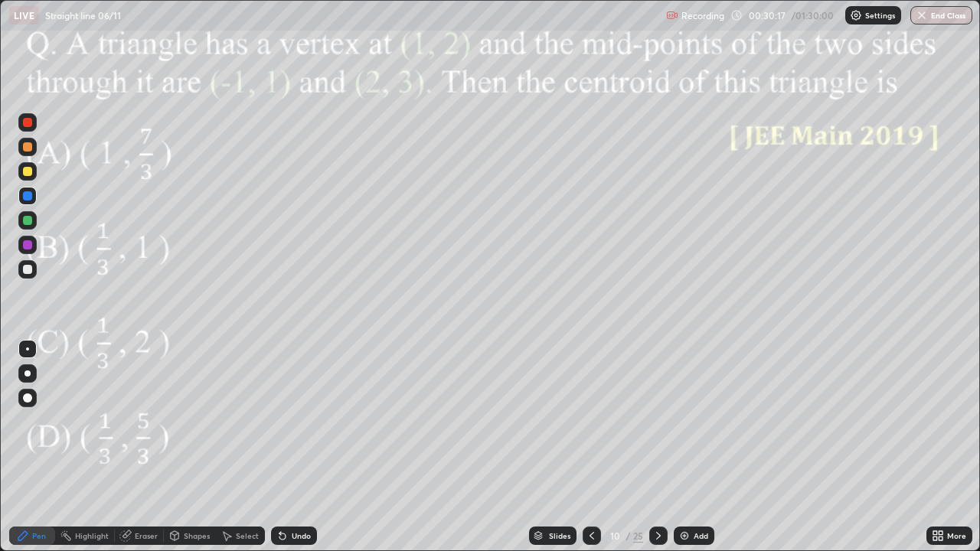
click at [28, 251] on div at bounding box center [27, 245] width 18 height 18
click at [654, 447] on icon at bounding box center [658, 536] width 12 height 12
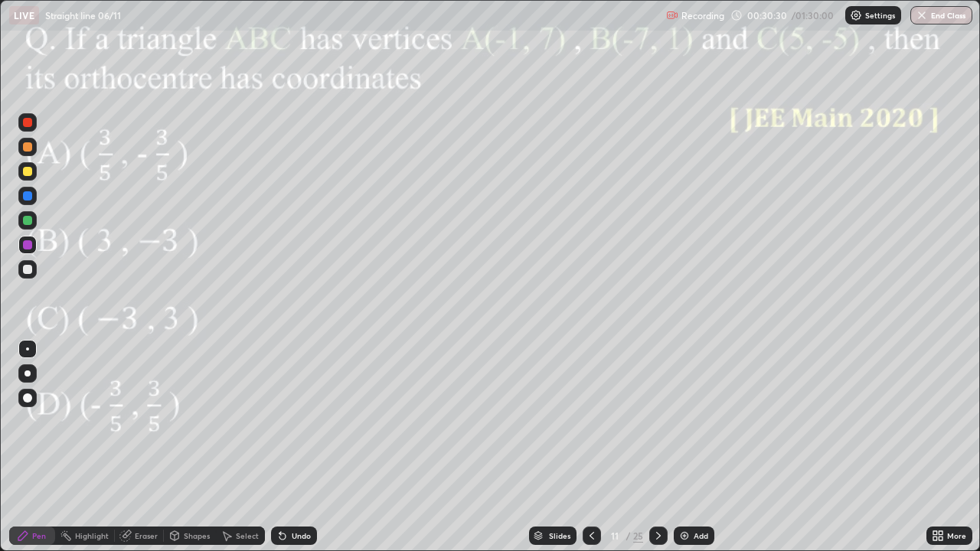
click at [589, 447] on icon at bounding box center [592, 536] width 12 height 12
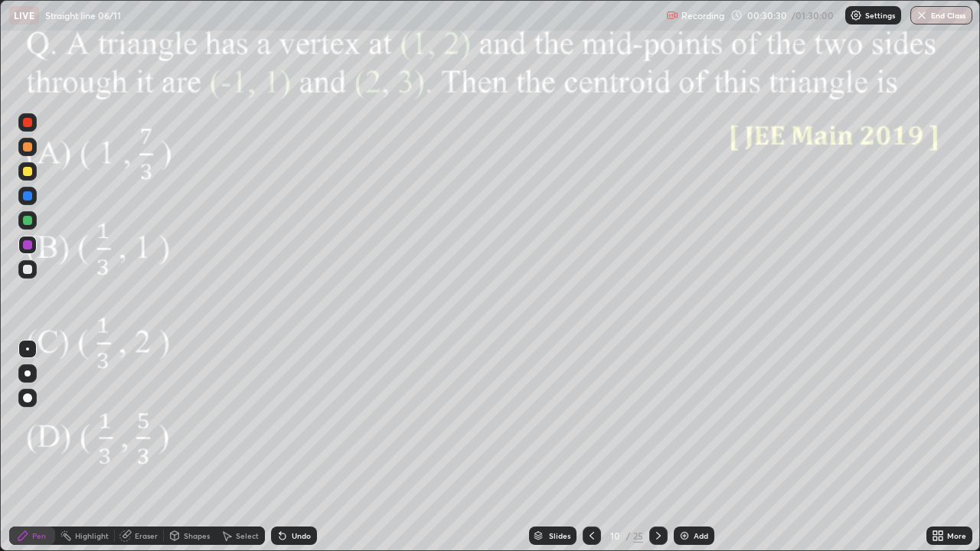
click at [591, 447] on icon at bounding box center [592, 536] width 12 height 12
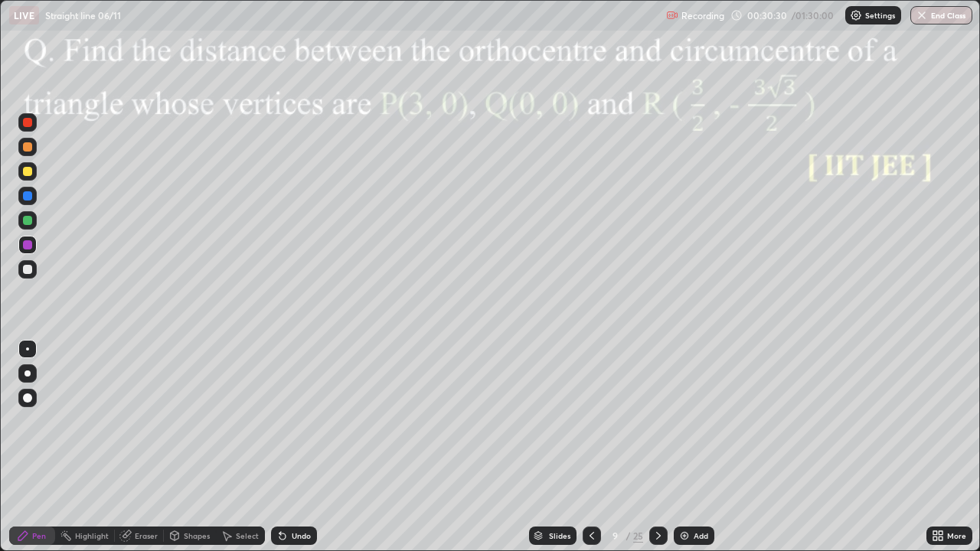
click at [592, 447] on icon at bounding box center [592, 536] width 12 height 12
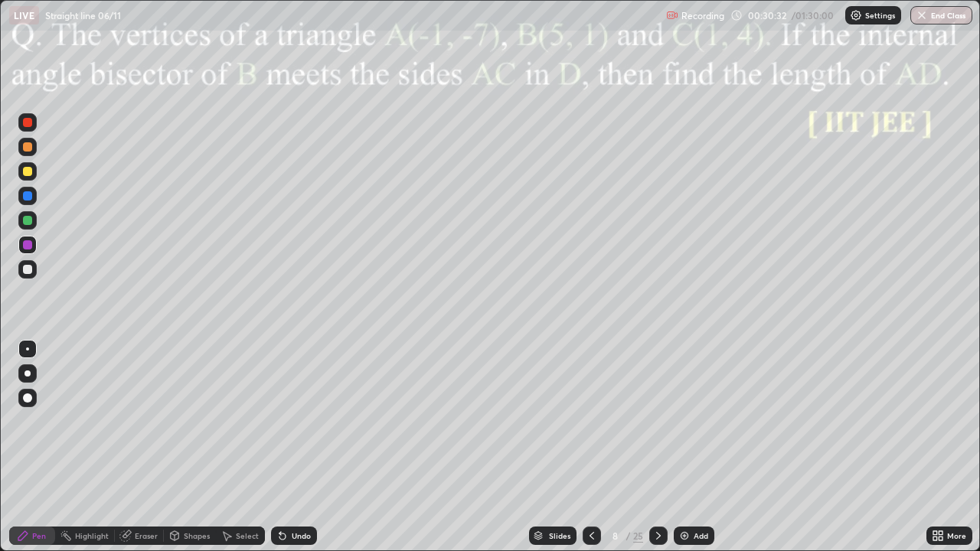
click at [657, 447] on icon at bounding box center [658, 536] width 12 height 12
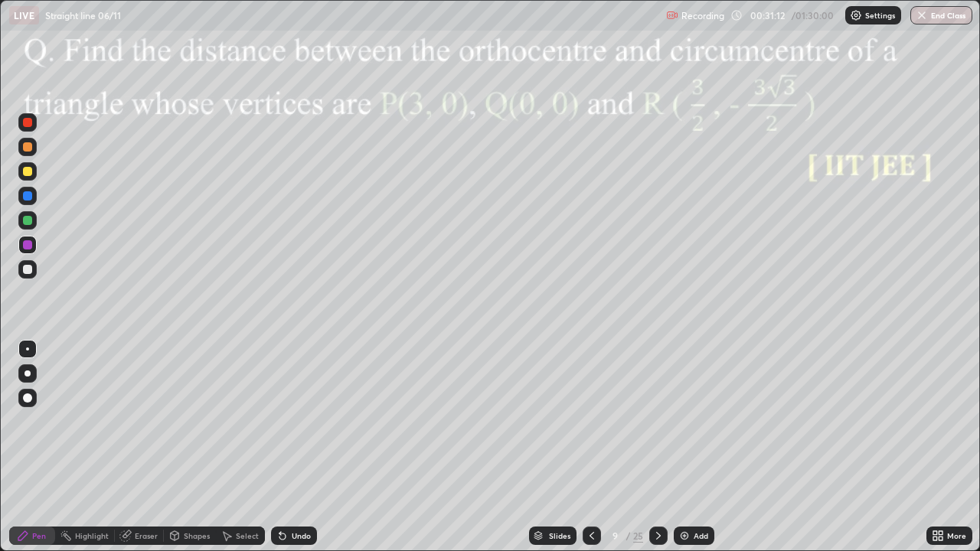
click at [145, 447] on div "Eraser" at bounding box center [146, 536] width 23 height 8
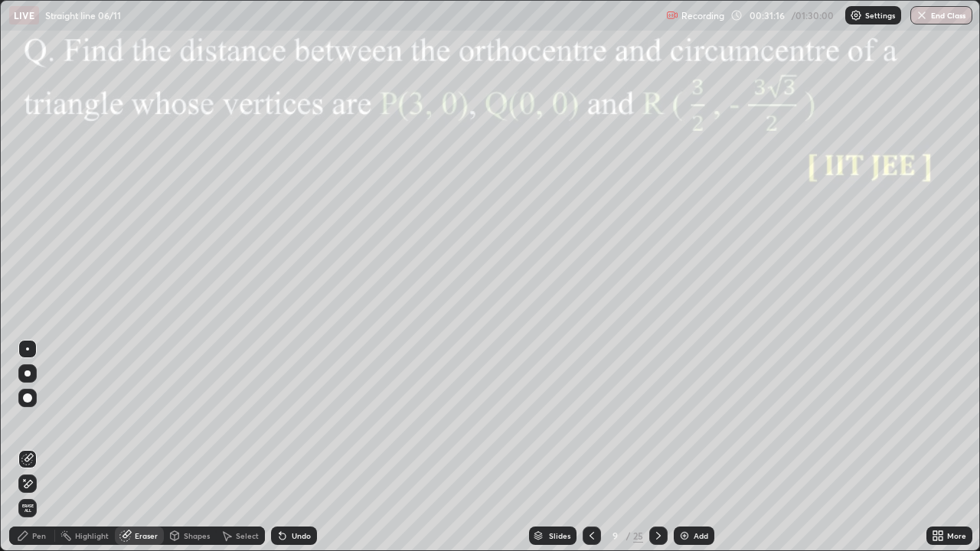
click at [656, 447] on icon at bounding box center [658, 536] width 12 height 12
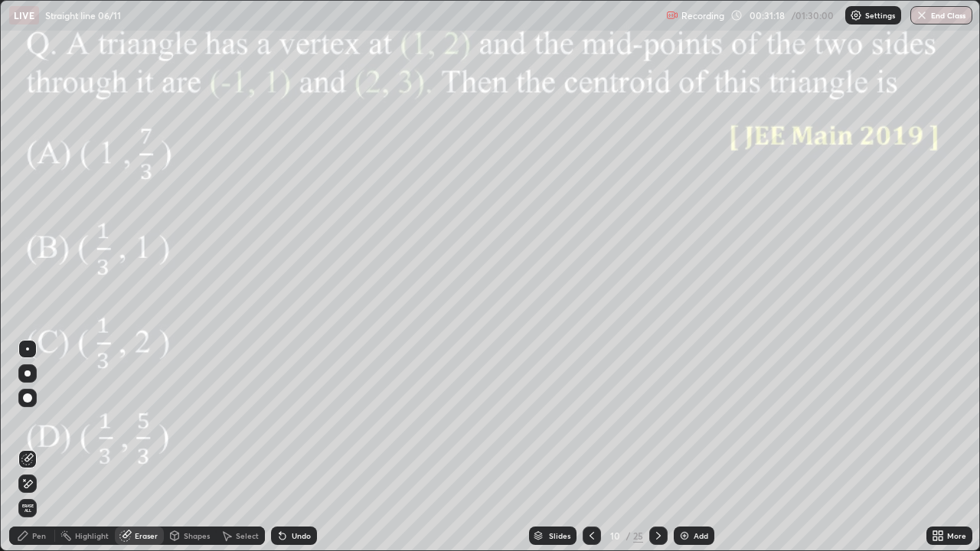
click at [657, 447] on icon at bounding box center [658, 536] width 12 height 12
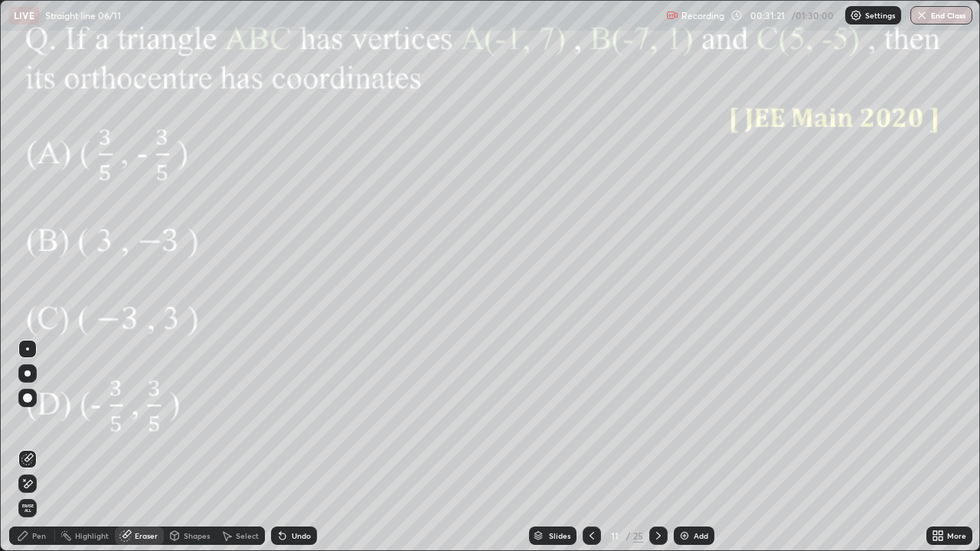
click at [654, 447] on icon at bounding box center [658, 536] width 12 height 12
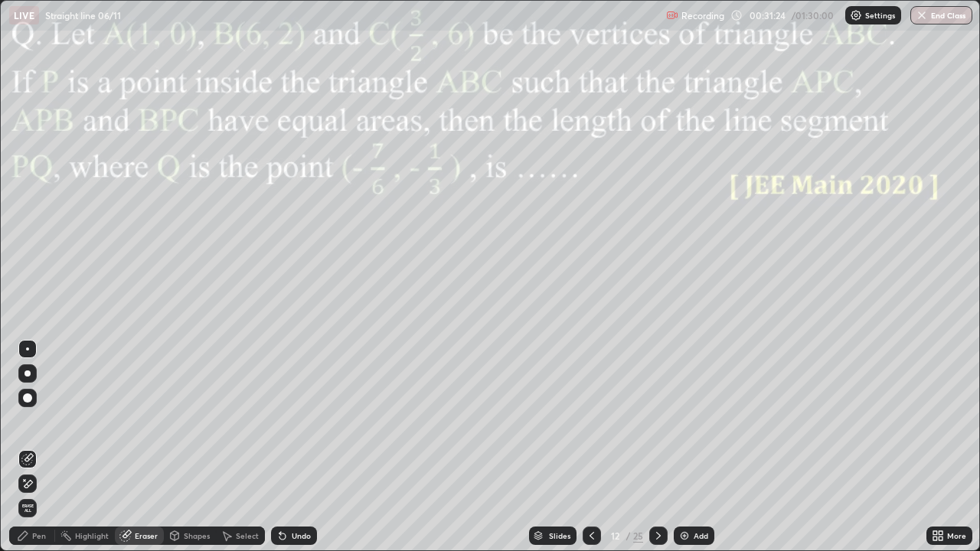
click at [28, 447] on icon at bounding box center [23, 536] width 12 height 12
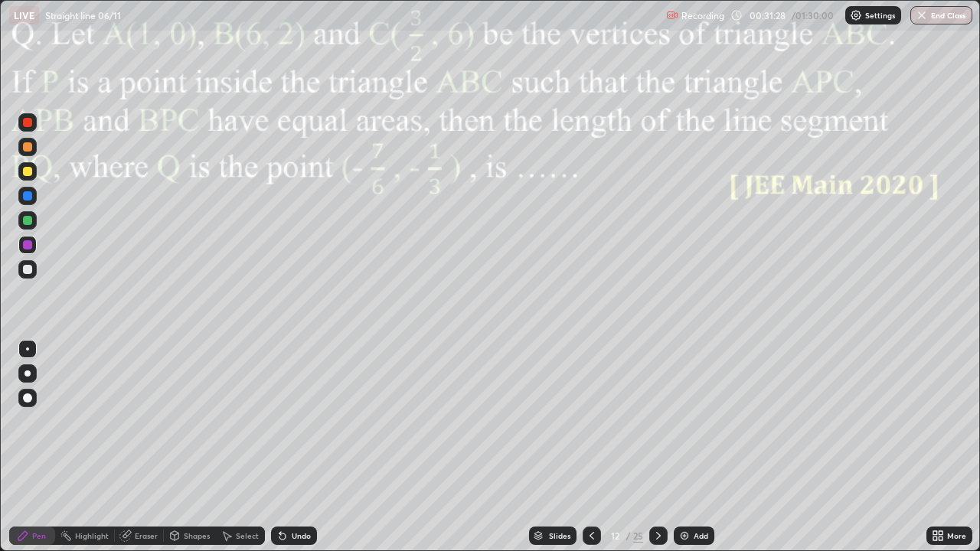
click at [657, 447] on icon at bounding box center [658, 536] width 12 height 12
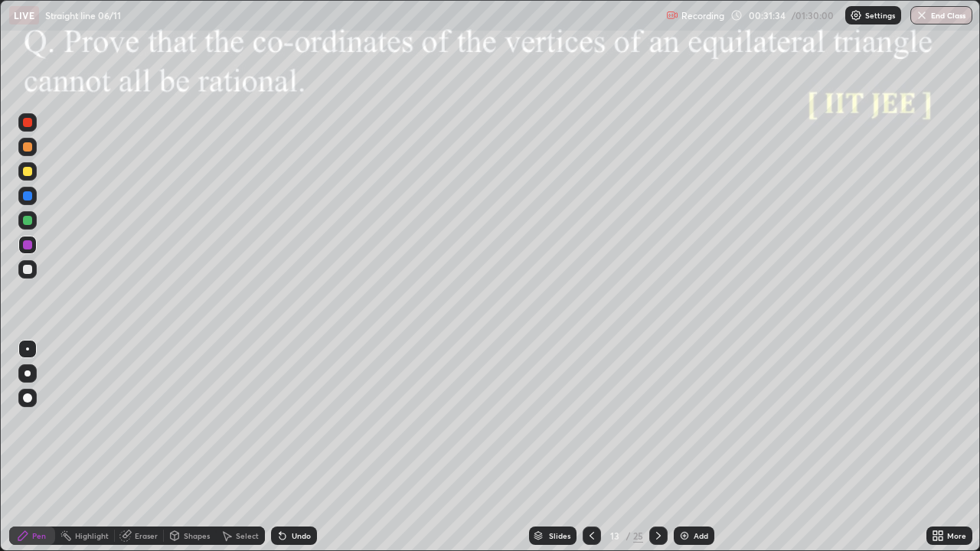
click at [655, 447] on icon at bounding box center [658, 536] width 12 height 12
click at [658, 447] on icon at bounding box center [658, 536] width 12 height 12
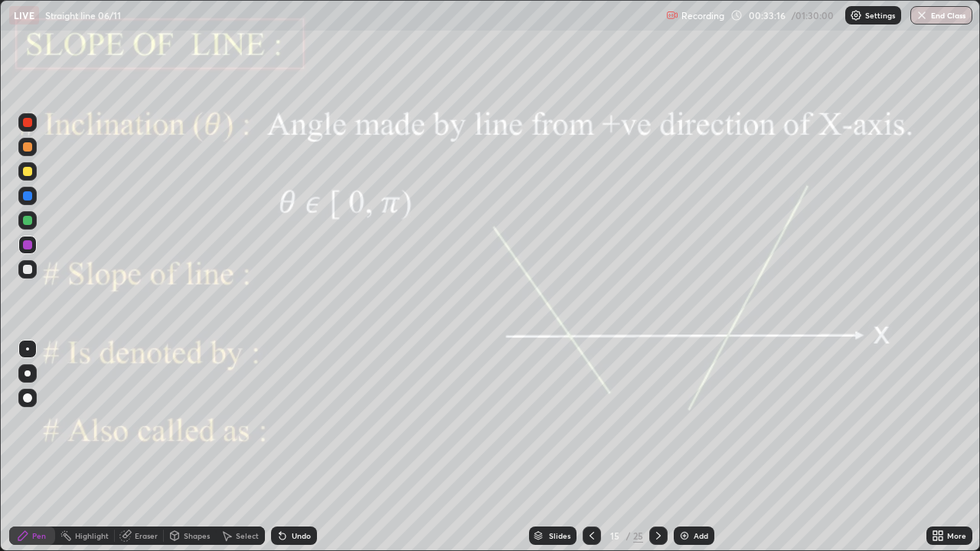
click at [38, 447] on div "Pen" at bounding box center [32, 536] width 46 height 18
click at [25, 243] on div at bounding box center [27, 244] width 9 height 9
click at [191, 447] on div "Shapes" at bounding box center [197, 536] width 26 height 8
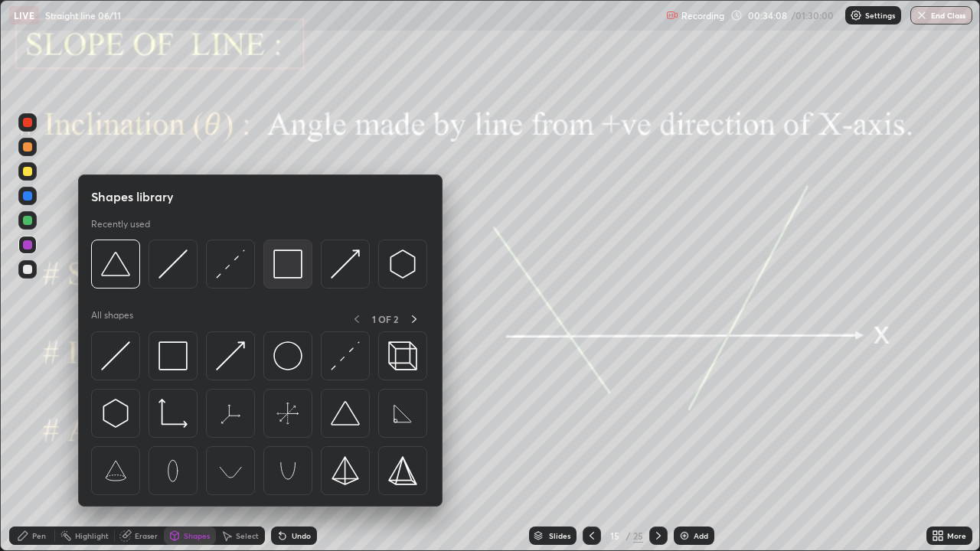
click at [282, 269] on img at bounding box center [287, 264] width 29 height 29
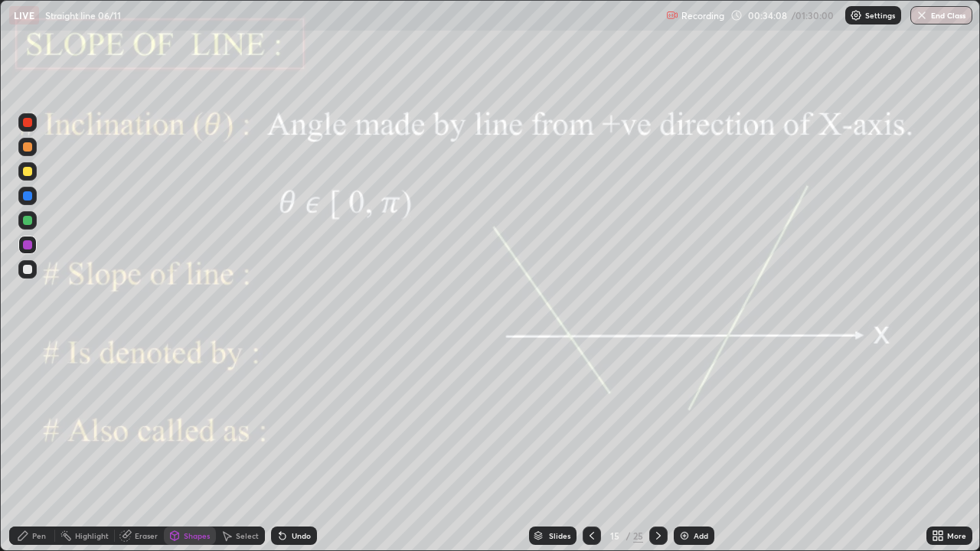
click at [31, 223] on div at bounding box center [27, 220] width 9 height 9
click at [85, 447] on div "Highlight" at bounding box center [92, 536] width 34 height 8
click at [41, 447] on div "Pen" at bounding box center [39, 536] width 14 height 8
click at [31, 244] on div at bounding box center [27, 244] width 9 height 9
click at [19, 242] on div at bounding box center [27, 245] width 18 height 18
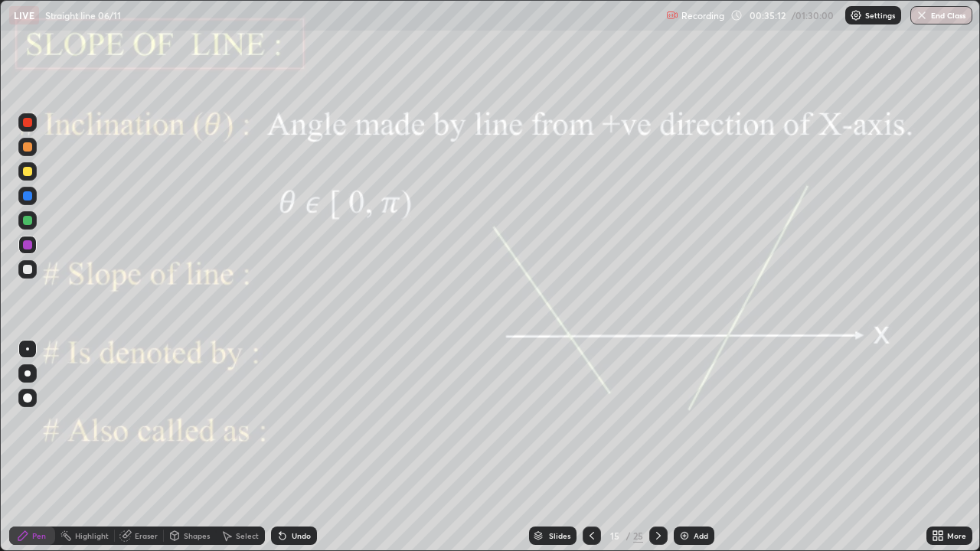
click at [28, 223] on div at bounding box center [27, 220] width 9 height 9
click at [24, 246] on div at bounding box center [27, 244] width 9 height 9
click at [656, 447] on icon at bounding box center [658, 536] width 12 height 12
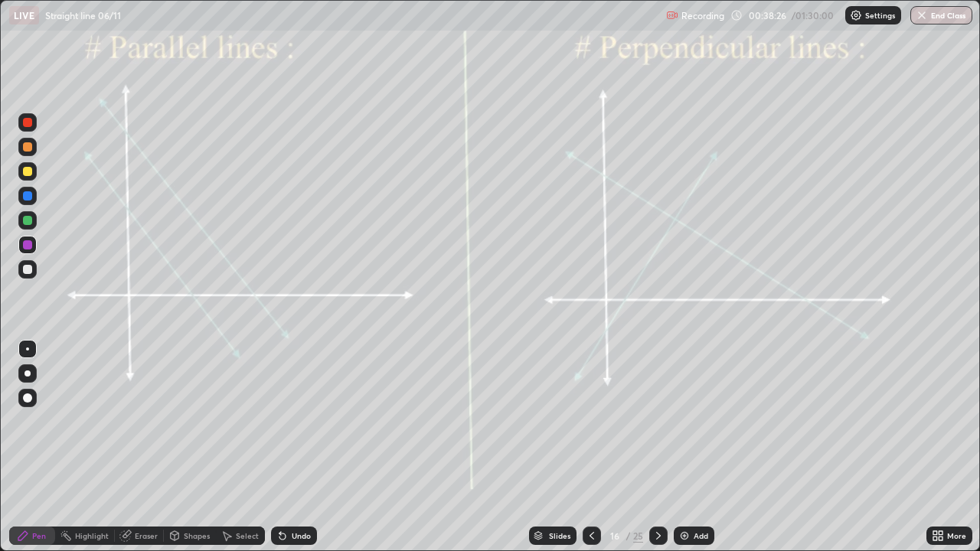
click at [24, 246] on div at bounding box center [27, 244] width 9 height 9
click at [295, 447] on div "Undo" at bounding box center [301, 536] width 19 height 8
click at [29, 195] on div at bounding box center [27, 195] width 9 height 9
click at [19, 223] on div at bounding box center [27, 220] width 18 height 18
click at [28, 243] on div at bounding box center [27, 244] width 9 height 9
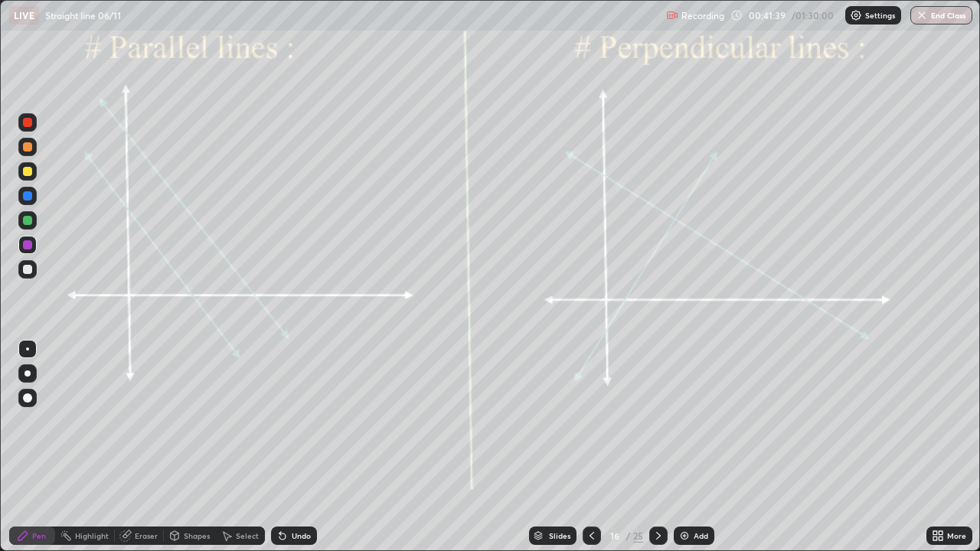
click at [30, 195] on div at bounding box center [27, 195] width 9 height 9
click at [24, 221] on div at bounding box center [27, 220] width 9 height 9
click at [27, 192] on div at bounding box center [27, 195] width 9 height 9
click at [246, 447] on div "Select" at bounding box center [247, 536] width 23 height 8
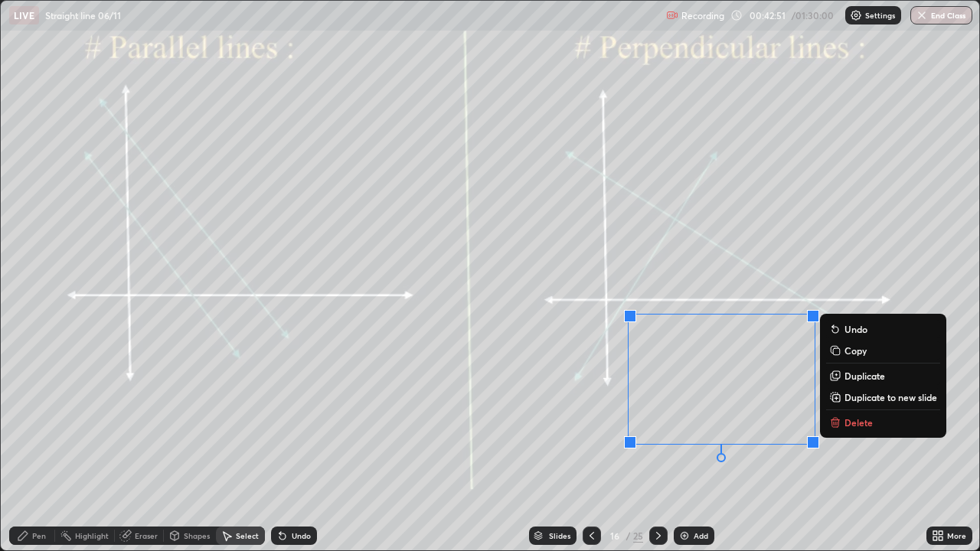
click at [627, 447] on div "0 ° Undo Copy Duplicate Duplicate to new slide Delete" at bounding box center [490, 276] width 978 height 550
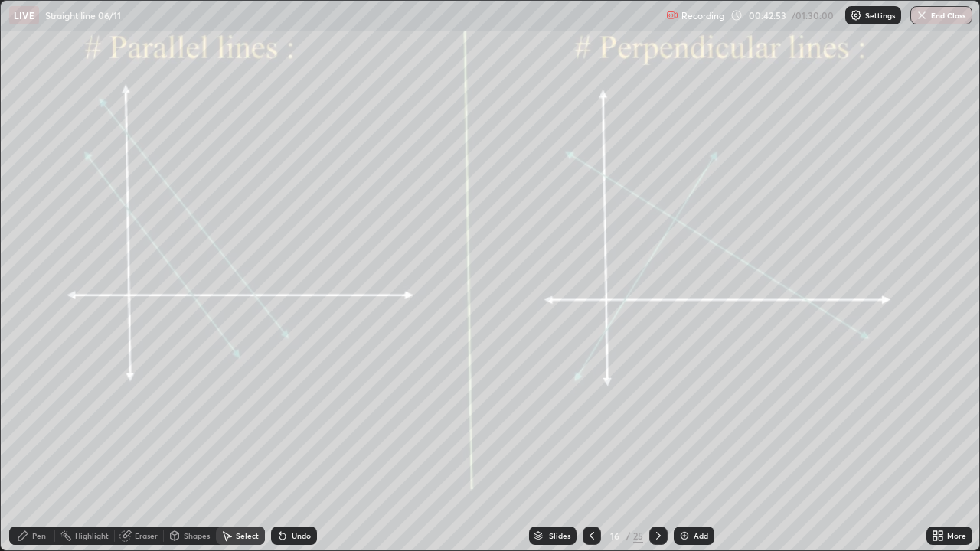
click at [32, 447] on div "Pen" at bounding box center [39, 536] width 14 height 8
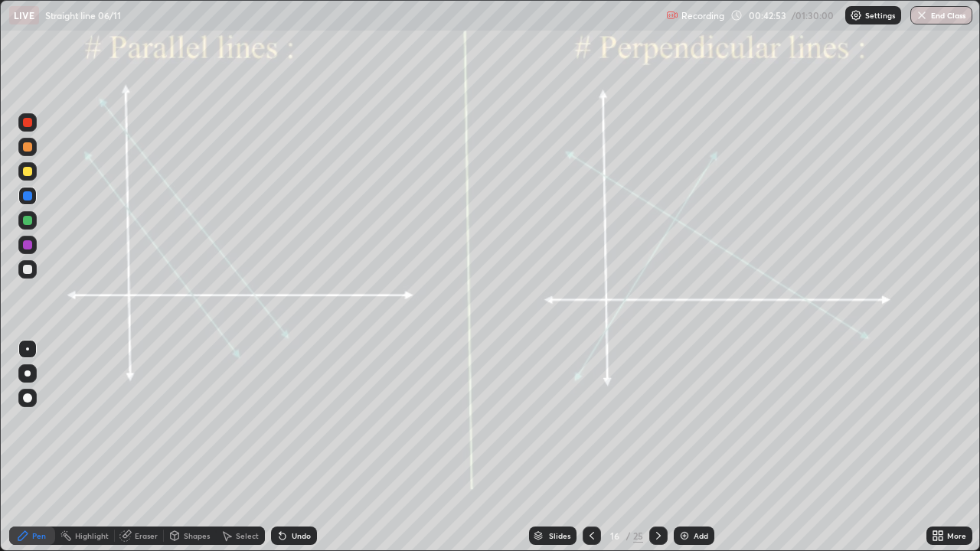
click at [29, 246] on div at bounding box center [27, 244] width 9 height 9
click at [656, 447] on icon at bounding box center [658, 536] width 12 height 12
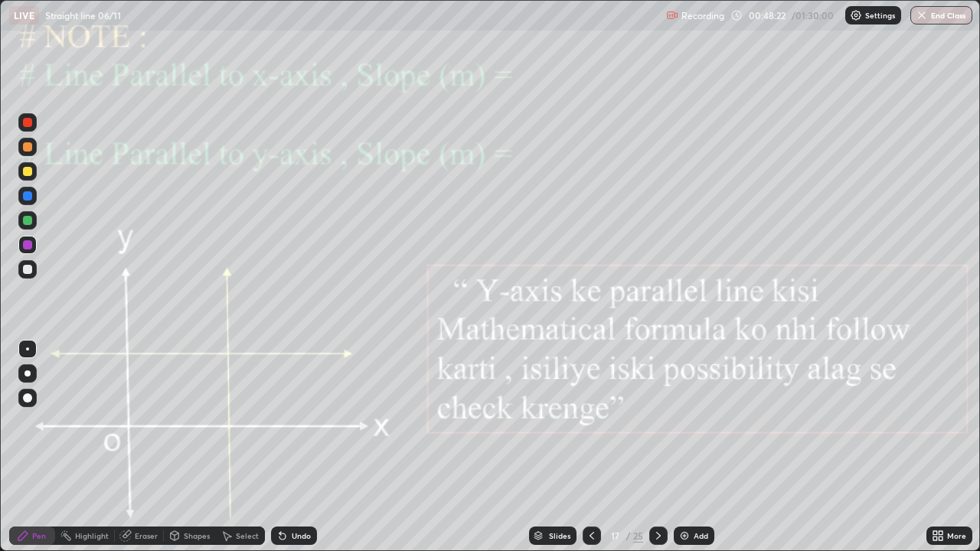
click at [36, 447] on div "Pen" at bounding box center [39, 536] width 14 height 8
click at [21, 241] on div at bounding box center [27, 245] width 18 height 18
click at [658, 447] on icon at bounding box center [658, 536] width 5 height 8
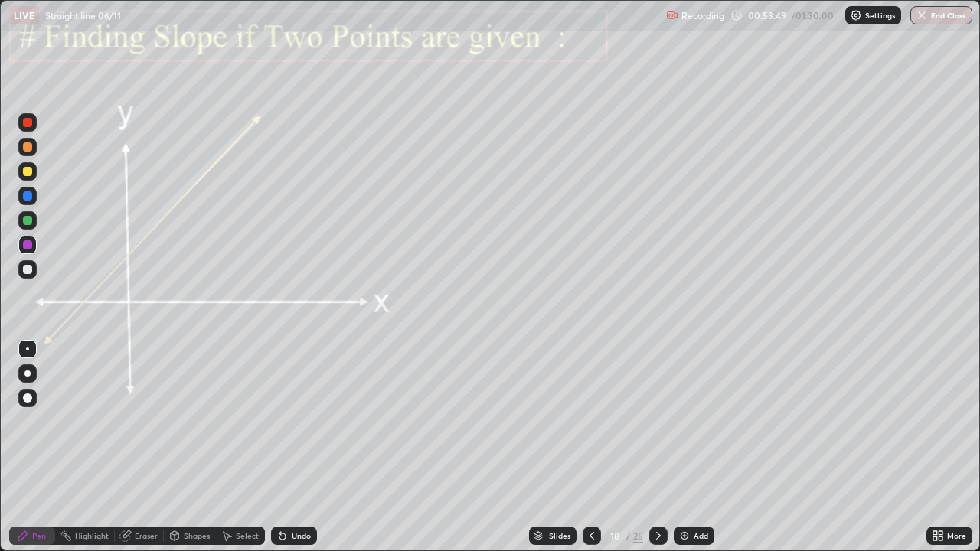
click at [34, 447] on div "Pen" at bounding box center [39, 536] width 14 height 8
click at [24, 246] on div at bounding box center [27, 244] width 9 height 9
click at [30, 199] on div at bounding box center [27, 195] width 9 height 9
click at [292, 447] on div "Undo" at bounding box center [301, 536] width 19 height 8
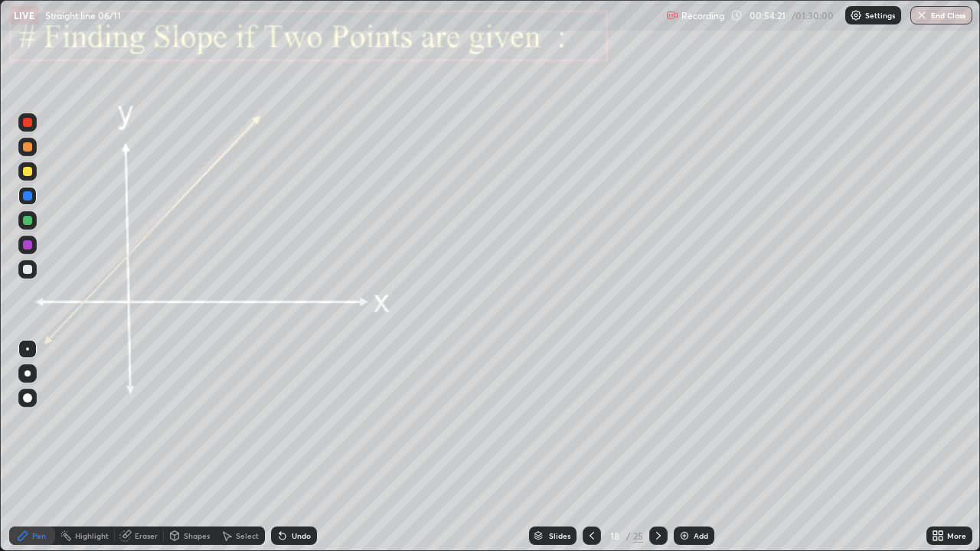
click at [292, 447] on div "Undo" at bounding box center [301, 536] width 19 height 8
click at [25, 267] on div at bounding box center [27, 269] width 9 height 9
click at [188, 447] on div "Shapes" at bounding box center [197, 536] width 26 height 8
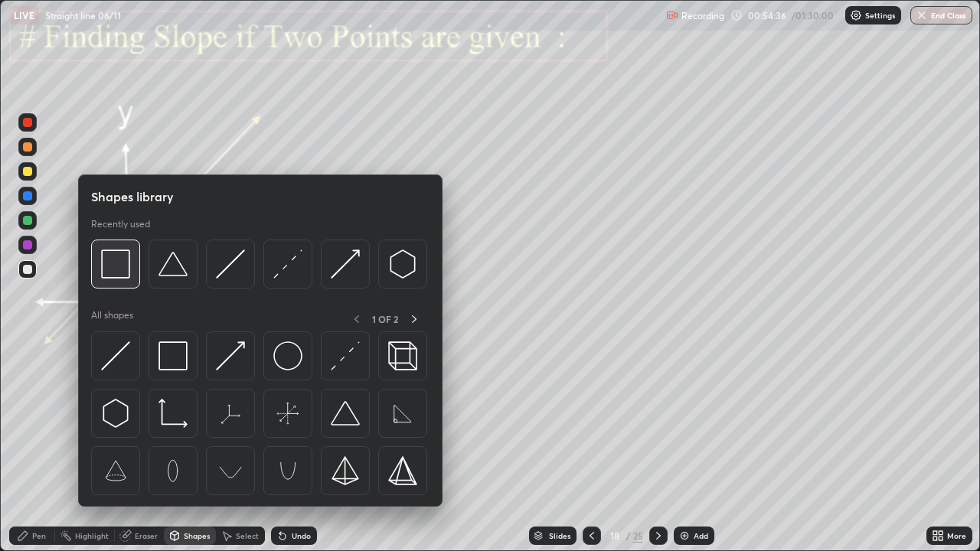
click at [113, 271] on img at bounding box center [115, 264] width 29 height 29
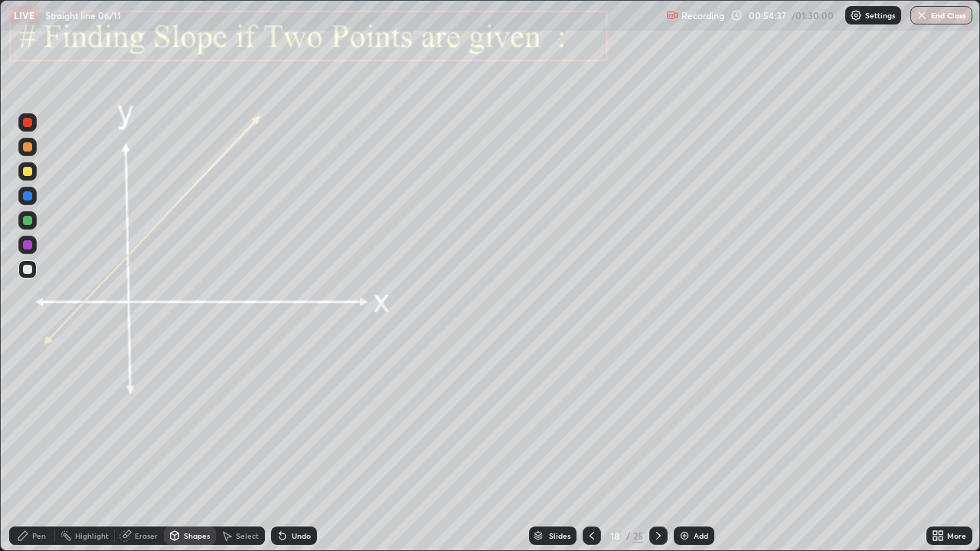
click at [30, 224] on div at bounding box center [27, 220] width 9 height 9
click at [656, 447] on icon at bounding box center [658, 536] width 12 height 12
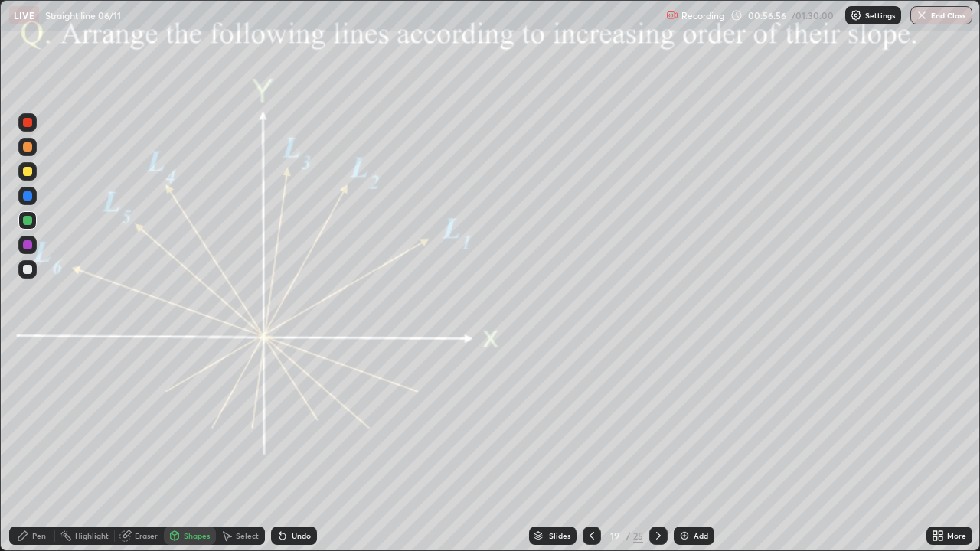
click at [28, 242] on div at bounding box center [27, 244] width 9 height 9
click at [302, 447] on div "Undo" at bounding box center [301, 536] width 19 height 8
click at [27, 447] on div "Pen" at bounding box center [32, 536] width 46 height 18
click at [27, 220] on div at bounding box center [27, 220] width 9 height 9
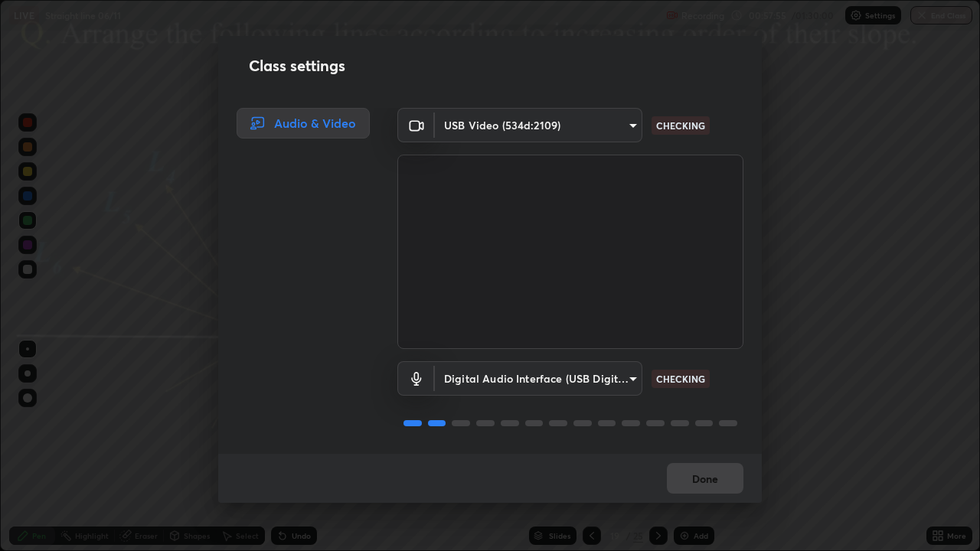
click at [115, 429] on div "Class settings Audio & Video USB Video (534d:2109) 17d2c207585f71db404e89a99500…" at bounding box center [490, 275] width 980 height 551
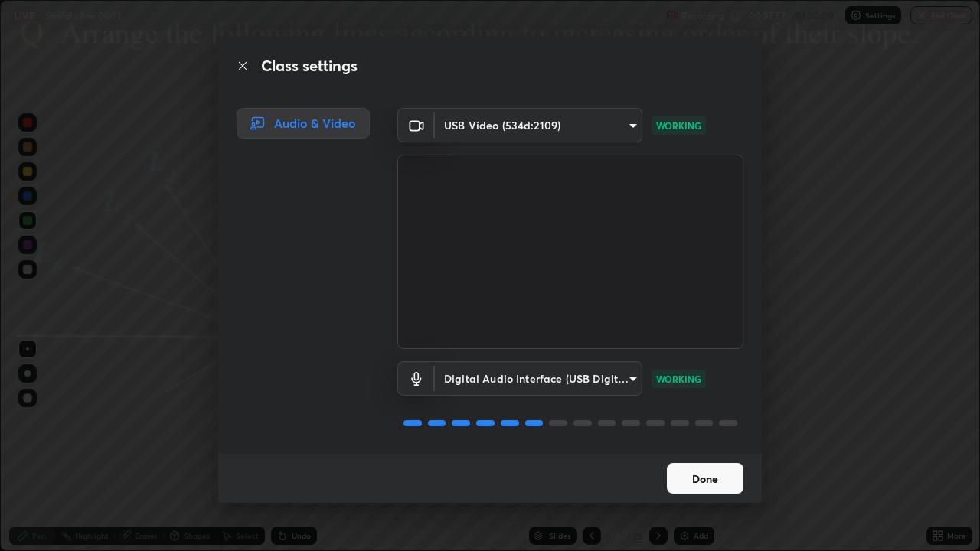
click at [706, 447] on button "Done" at bounding box center [705, 478] width 77 height 31
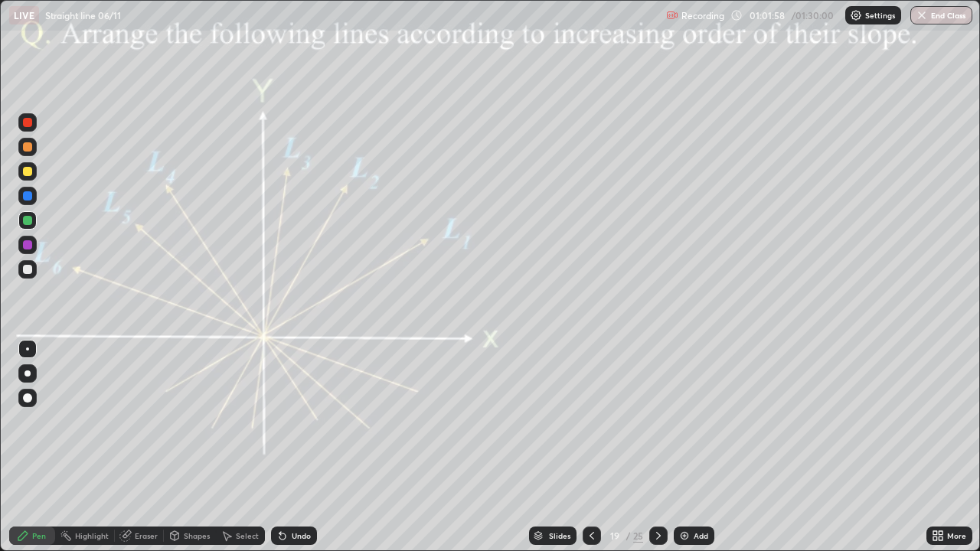
click at [292, 447] on div "Undo" at bounding box center [301, 536] width 19 height 8
click at [26, 245] on div at bounding box center [27, 244] width 9 height 9
click at [657, 447] on icon at bounding box center [658, 536] width 12 height 12
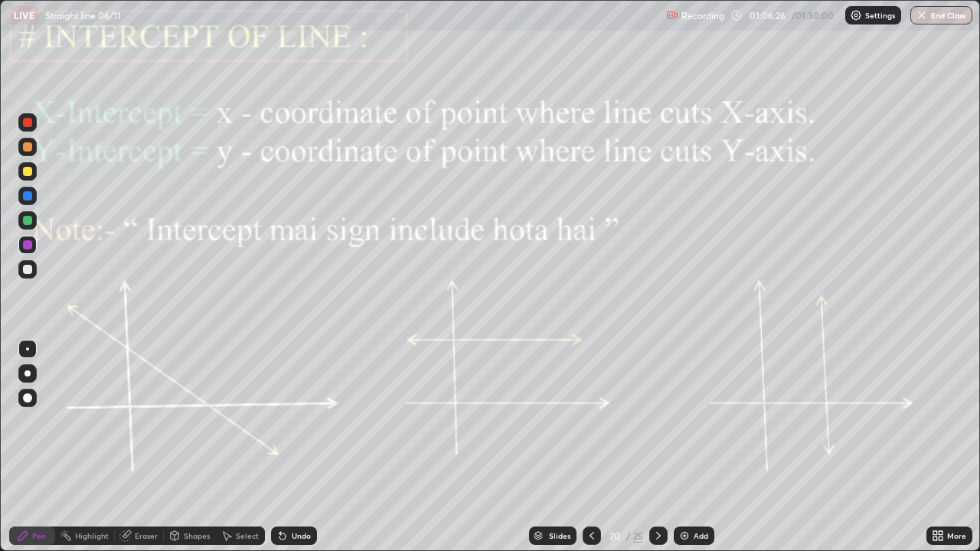
click at [32, 447] on div "Pen" at bounding box center [39, 536] width 14 height 8
click at [103, 447] on div "Highlight" at bounding box center [92, 536] width 34 height 8
click at [46, 447] on div "Pen" at bounding box center [32, 536] width 46 height 18
click at [28, 371] on div at bounding box center [27, 373] width 6 height 6
click at [28, 349] on div at bounding box center [27, 348] width 3 height 3
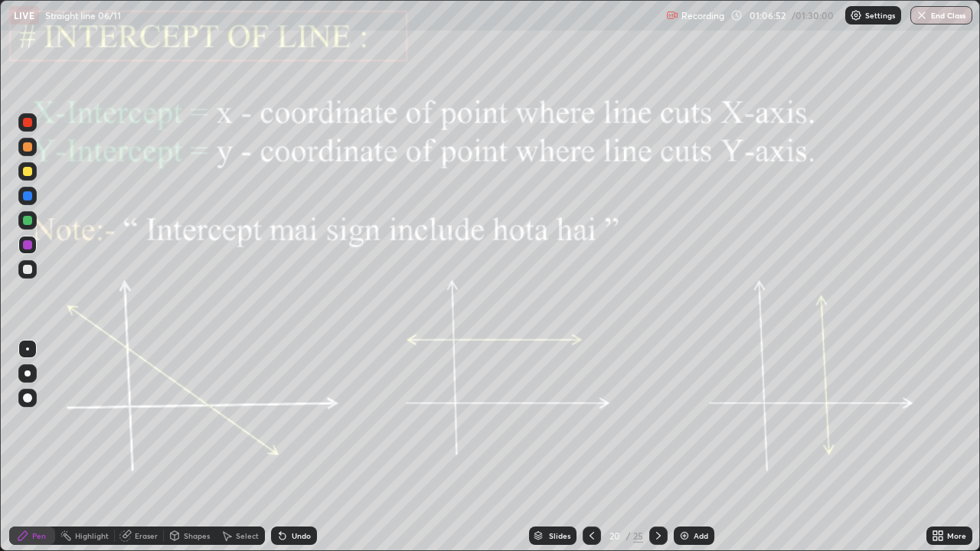
click at [25, 251] on div at bounding box center [27, 245] width 18 height 18
click at [295, 447] on div "Undo" at bounding box center [301, 536] width 19 height 8
click at [293, 447] on div "Undo" at bounding box center [301, 536] width 19 height 8
click at [298, 447] on div "Undo" at bounding box center [301, 536] width 19 height 8
click at [24, 223] on div at bounding box center [27, 220] width 9 height 9
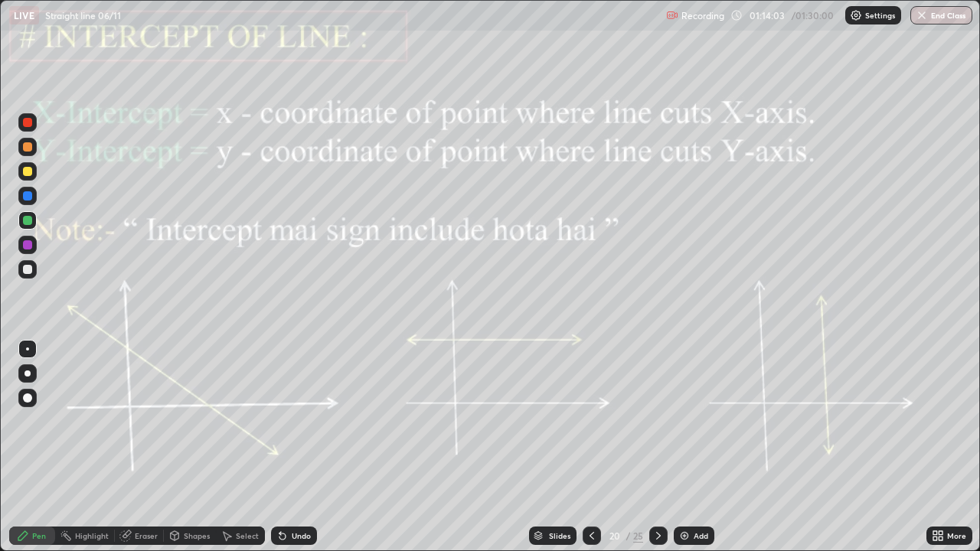
click at [657, 447] on icon at bounding box center [658, 536] width 12 height 12
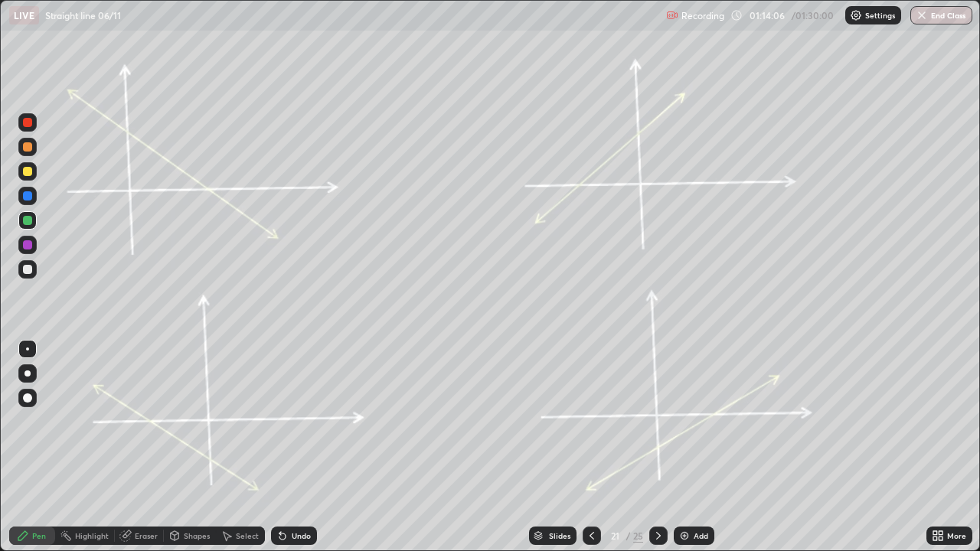
click at [38, 447] on div "Pen" at bounding box center [39, 536] width 14 height 8
click at [28, 250] on div at bounding box center [27, 245] width 18 height 18
click at [31, 200] on div at bounding box center [27, 196] width 18 height 18
click at [28, 247] on div at bounding box center [27, 244] width 9 height 9
click at [659, 447] on icon at bounding box center [658, 536] width 12 height 12
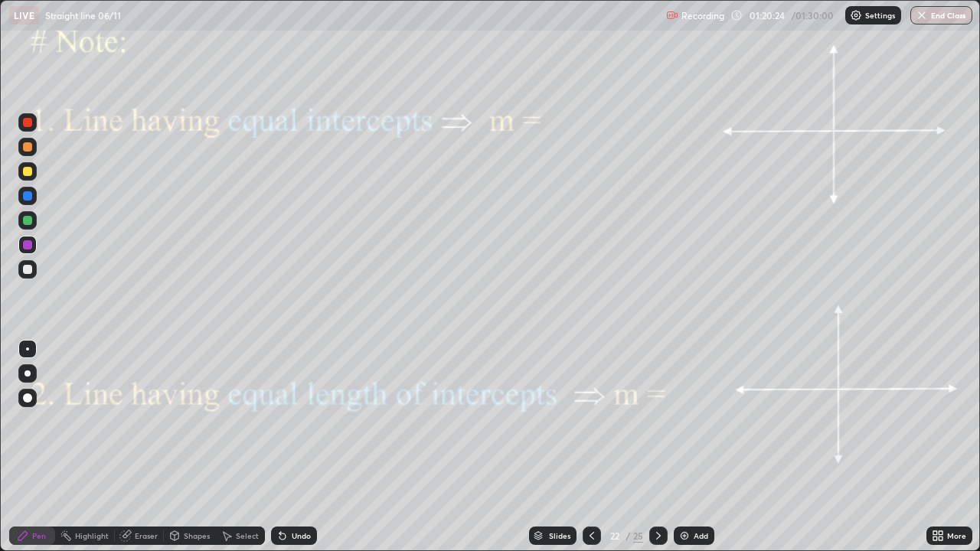
click at [190, 447] on div "Shapes" at bounding box center [197, 536] width 26 height 8
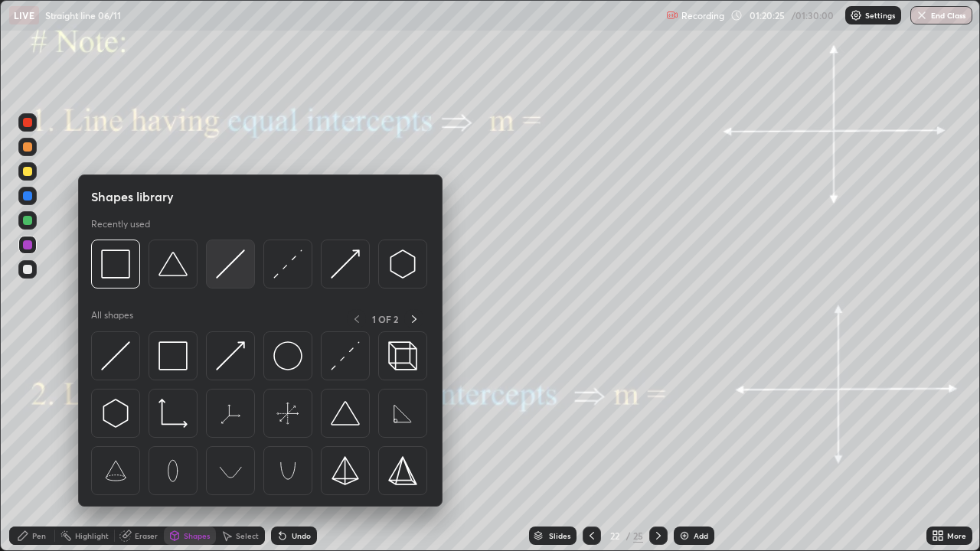
click at [227, 273] on img at bounding box center [230, 264] width 29 height 29
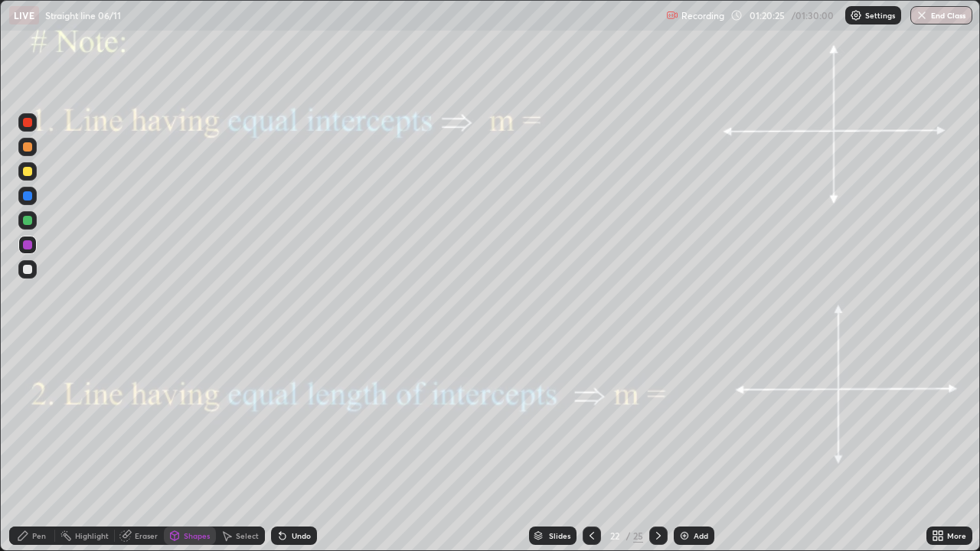
click at [24, 251] on div at bounding box center [27, 245] width 18 height 18
click at [28, 221] on div at bounding box center [27, 220] width 9 height 9
click at [293, 447] on div "Undo" at bounding box center [294, 536] width 46 height 18
click at [21, 447] on icon at bounding box center [22, 535] width 9 height 9
click at [292, 447] on div "Undo" at bounding box center [301, 536] width 19 height 8
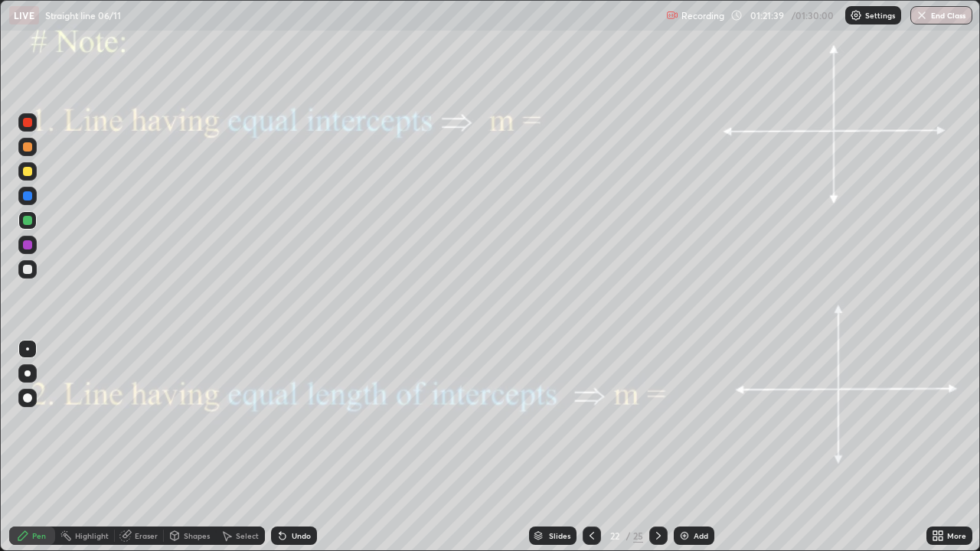
click at [182, 447] on div "Shapes" at bounding box center [190, 536] width 52 height 18
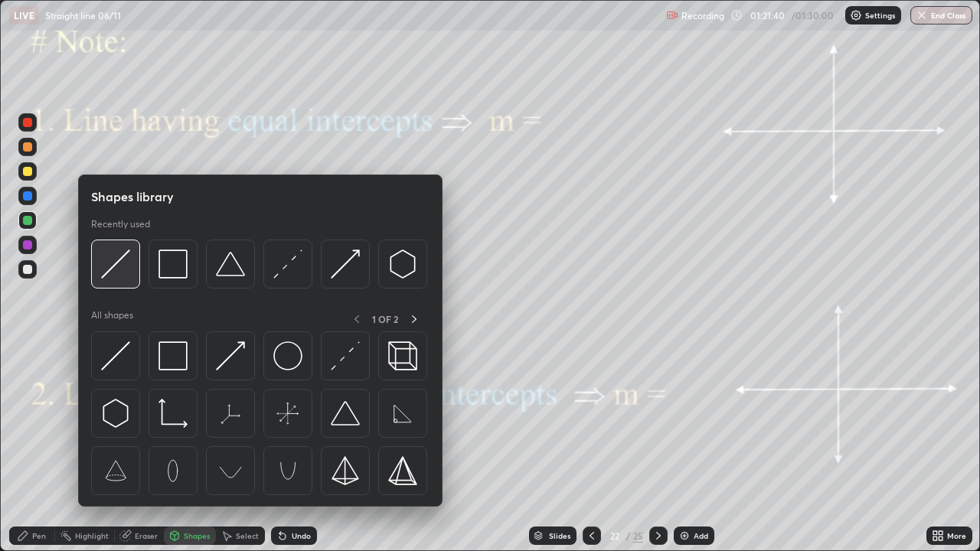
click at [113, 263] on img at bounding box center [115, 264] width 29 height 29
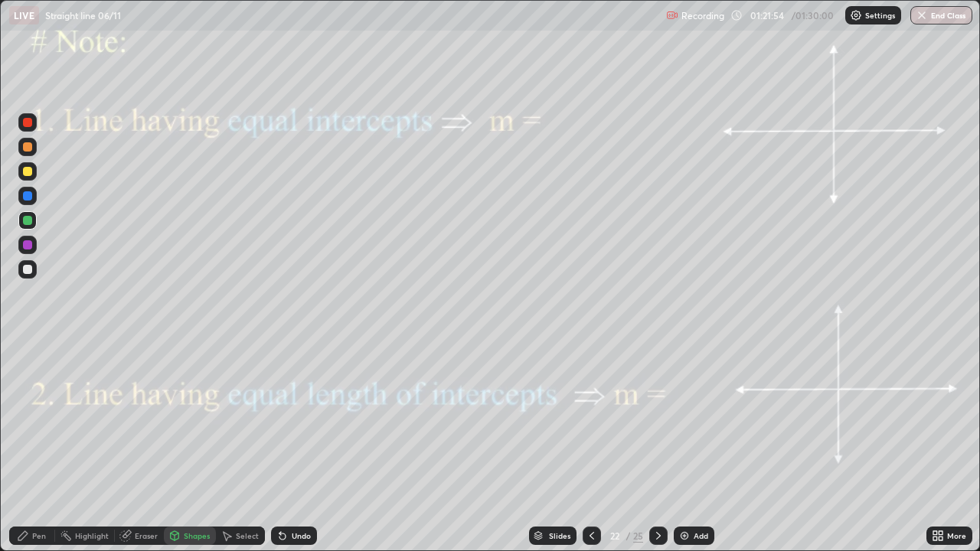
click at [290, 447] on div "Undo" at bounding box center [294, 536] width 46 height 18
click at [294, 447] on div "Undo" at bounding box center [294, 536] width 46 height 18
click at [31, 447] on div "Pen" at bounding box center [32, 536] width 46 height 18
click at [657, 447] on icon at bounding box center [658, 536] width 12 height 12
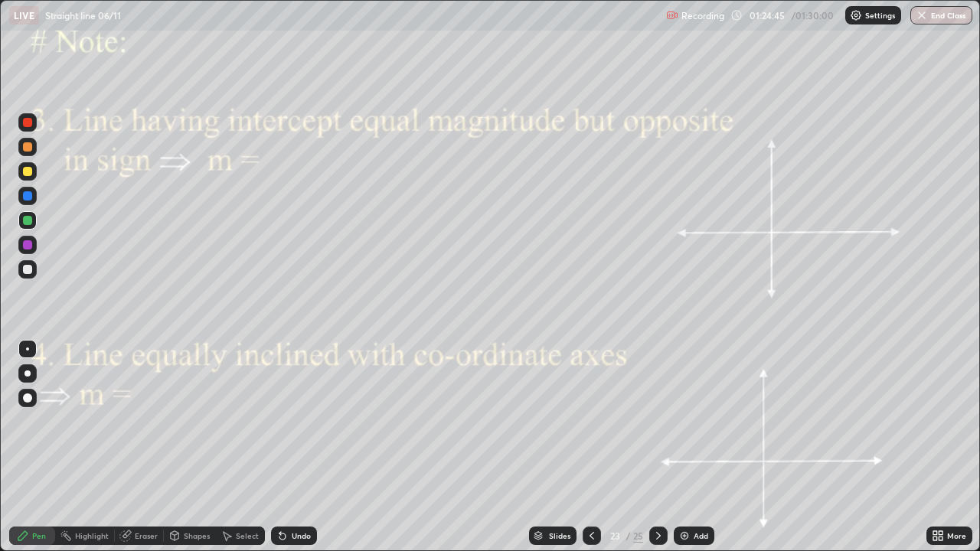
click at [190, 447] on div "Shapes" at bounding box center [197, 536] width 26 height 8
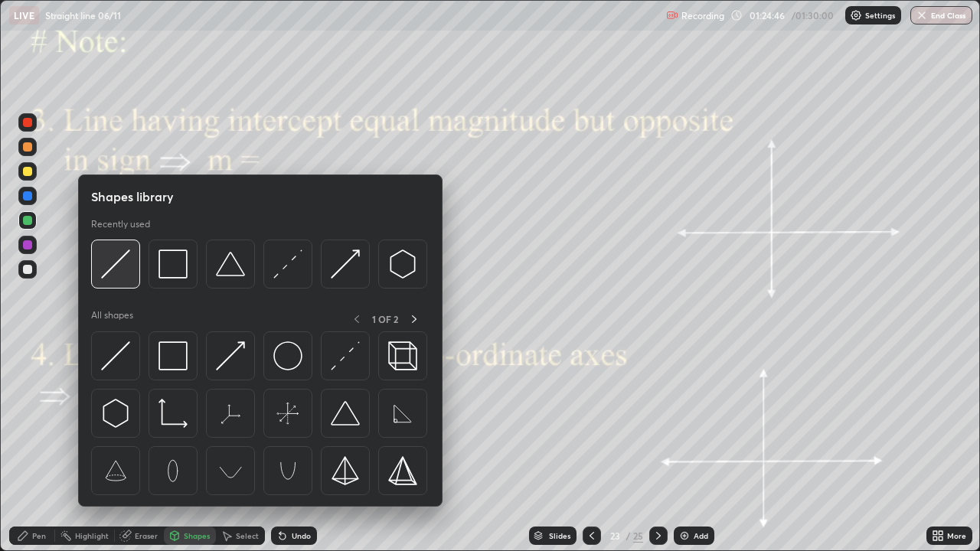
click at [119, 266] on img at bounding box center [115, 264] width 29 height 29
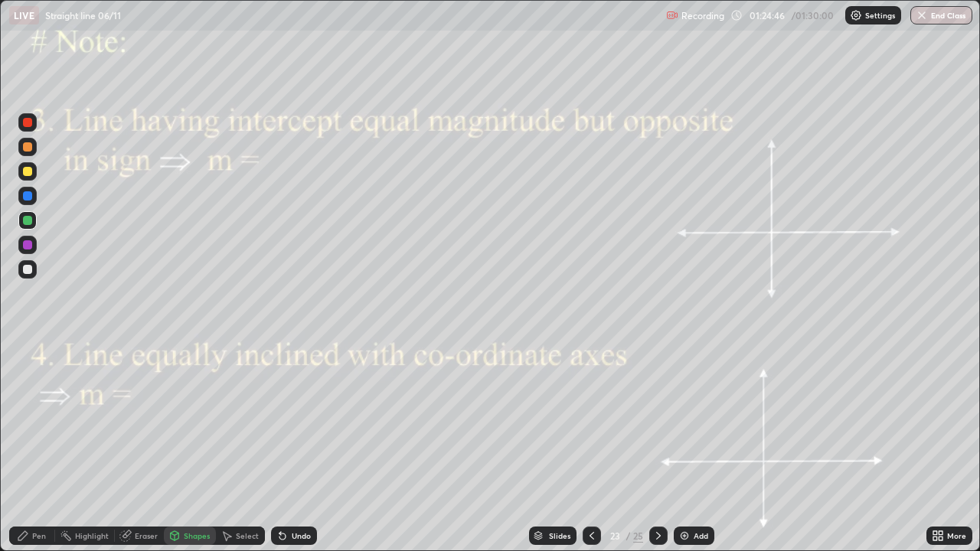
click at [24, 243] on div at bounding box center [27, 244] width 9 height 9
click at [295, 447] on div "Undo" at bounding box center [301, 536] width 19 height 8
click at [40, 447] on div "Pen" at bounding box center [39, 536] width 14 height 8
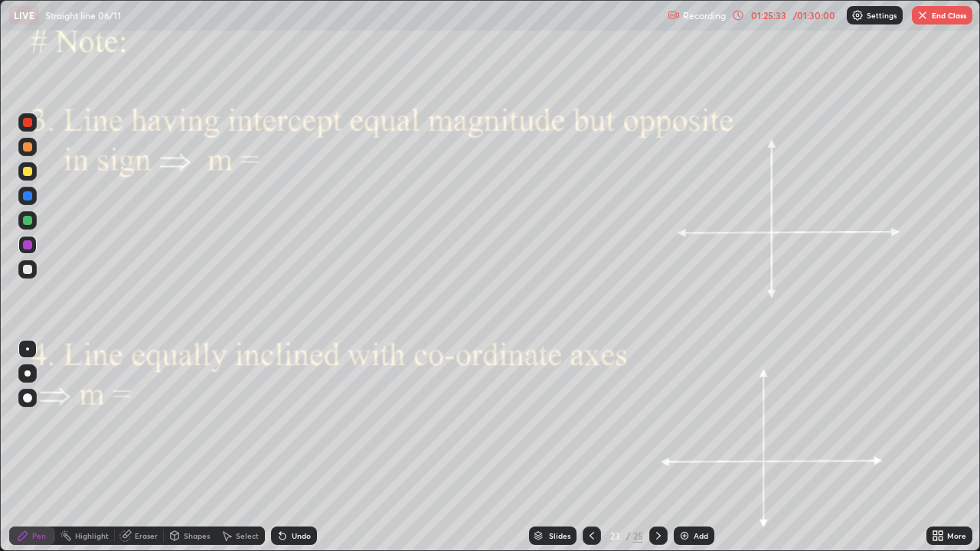
click at [26, 216] on div at bounding box center [27, 220] width 9 height 9
click at [193, 447] on div "Shapes" at bounding box center [197, 536] width 26 height 8
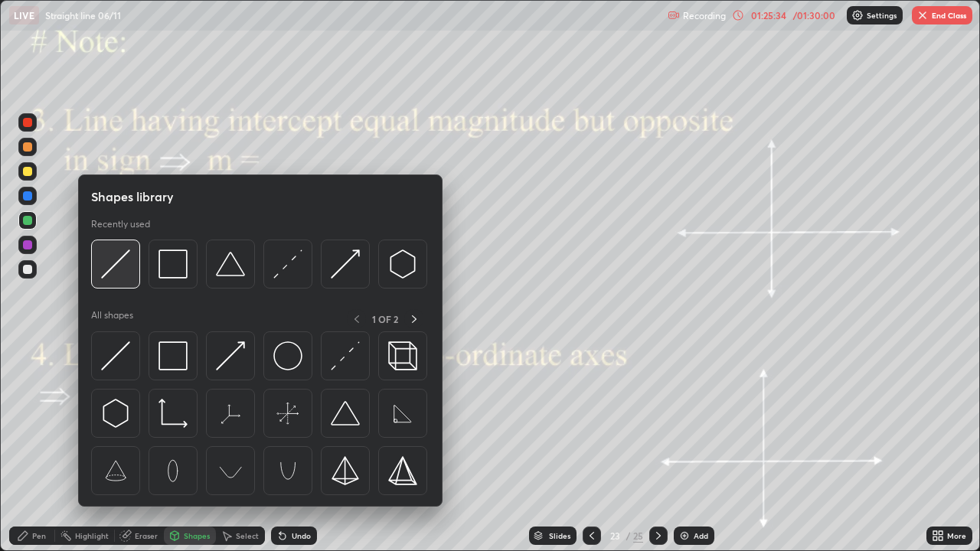
click at [122, 272] on img at bounding box center [115, 264] width 29 height 29
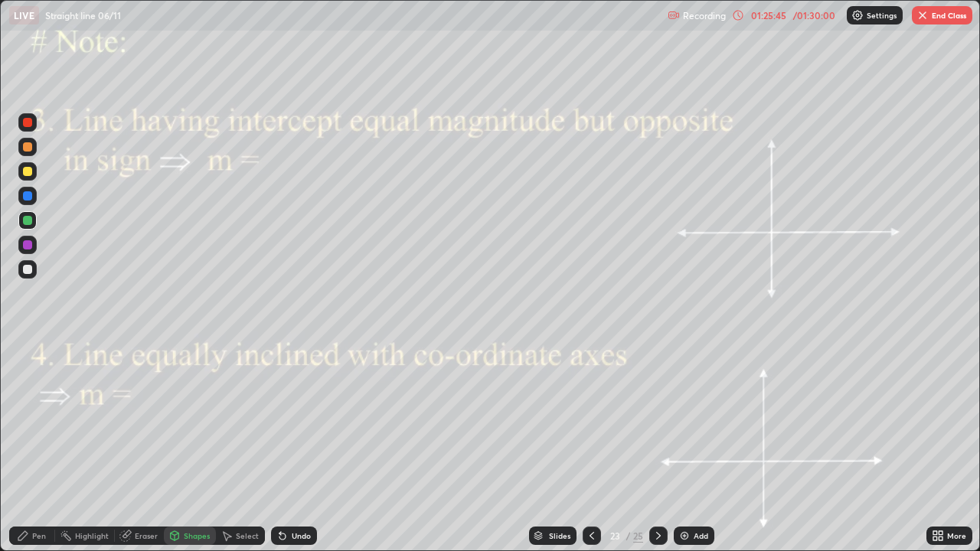
click at [37, 447] on div "Pen" at bounding box center [39, 536] width 14 height 8
click at [657, 447] on icon at bounding box center [658, 536] width 12 height 12
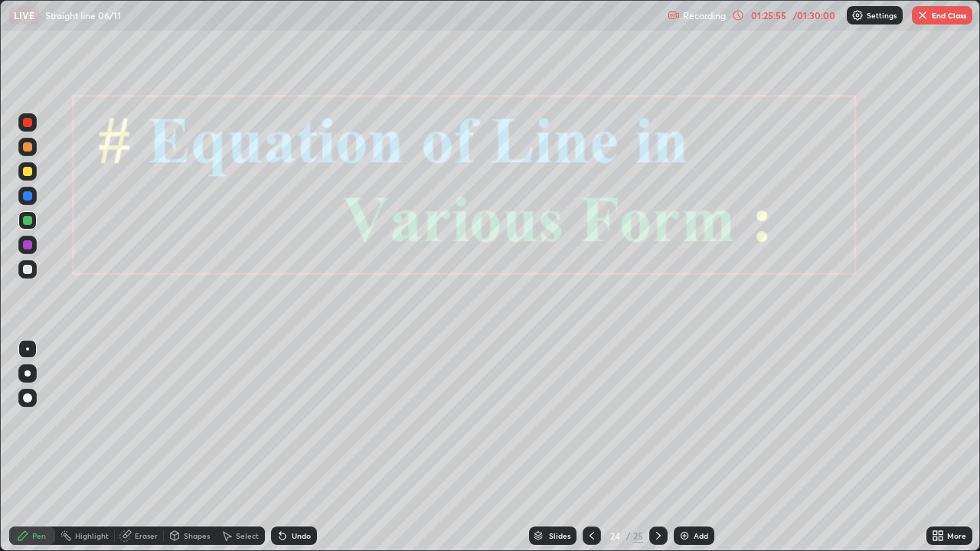
click at [590, 447] on icon at bounding box center [591, 536] width 5 height 8
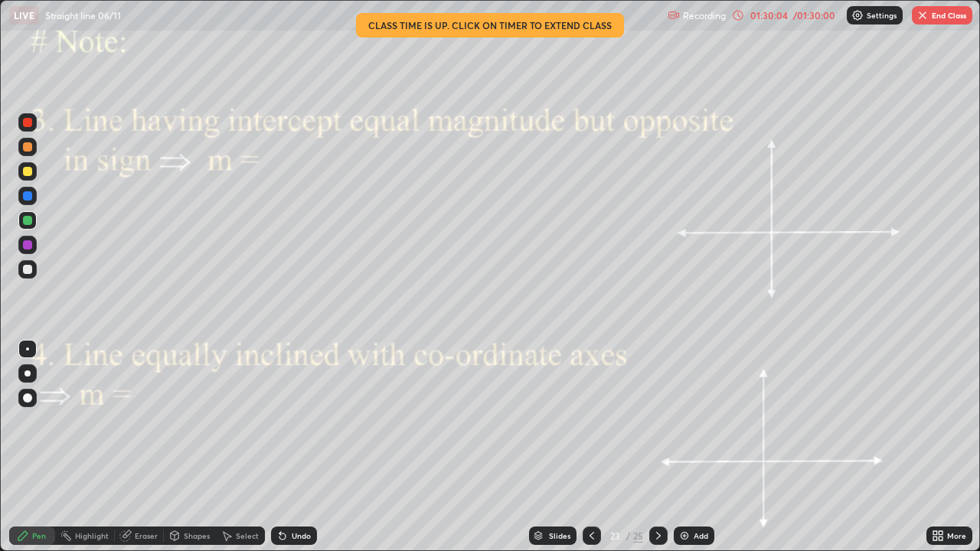
click at [929, 16] on button "End Class" at bounding box center [942, 15] width 60 height 18
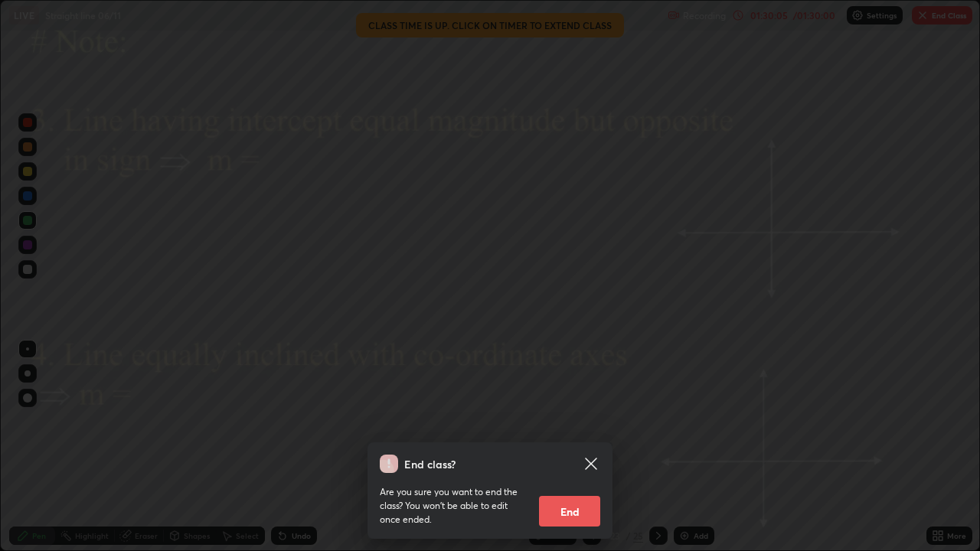
click at [563, 447] on button "End" at bounding box center [569, 511] width 61 height 31
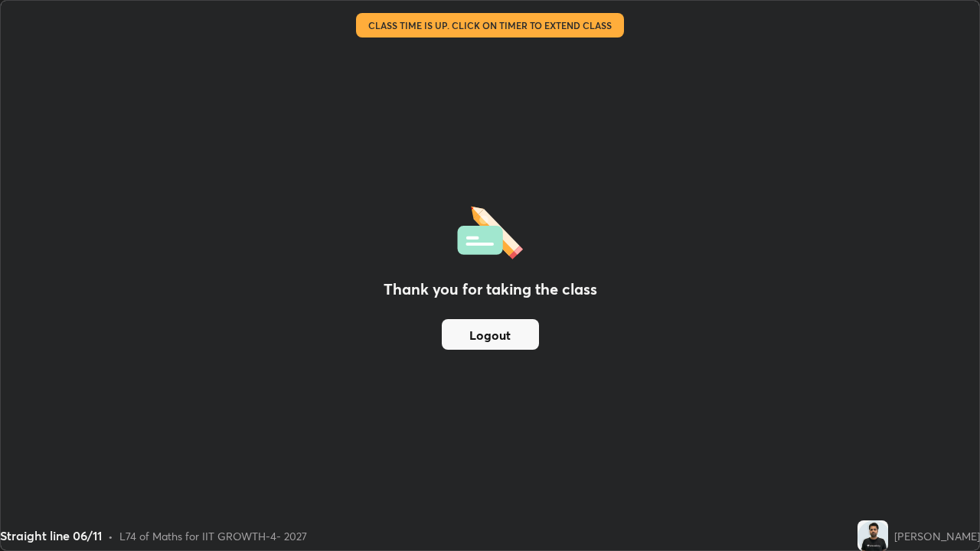
click at [559, 447] on div "Thank you for taking the class Logout" at bounding box center [490, 276] width 978 height 550
click at [0, 403] on div "Thank you for taking the class Logout Setting up your live class Class time is …" at bounding box center [490, 275] width 980 height 551
click at [463, 334] on button "Logout" at bounding box center [490, 334] width 97 height 31
